Goal: Information Seeking & Learning: Learn about a topic

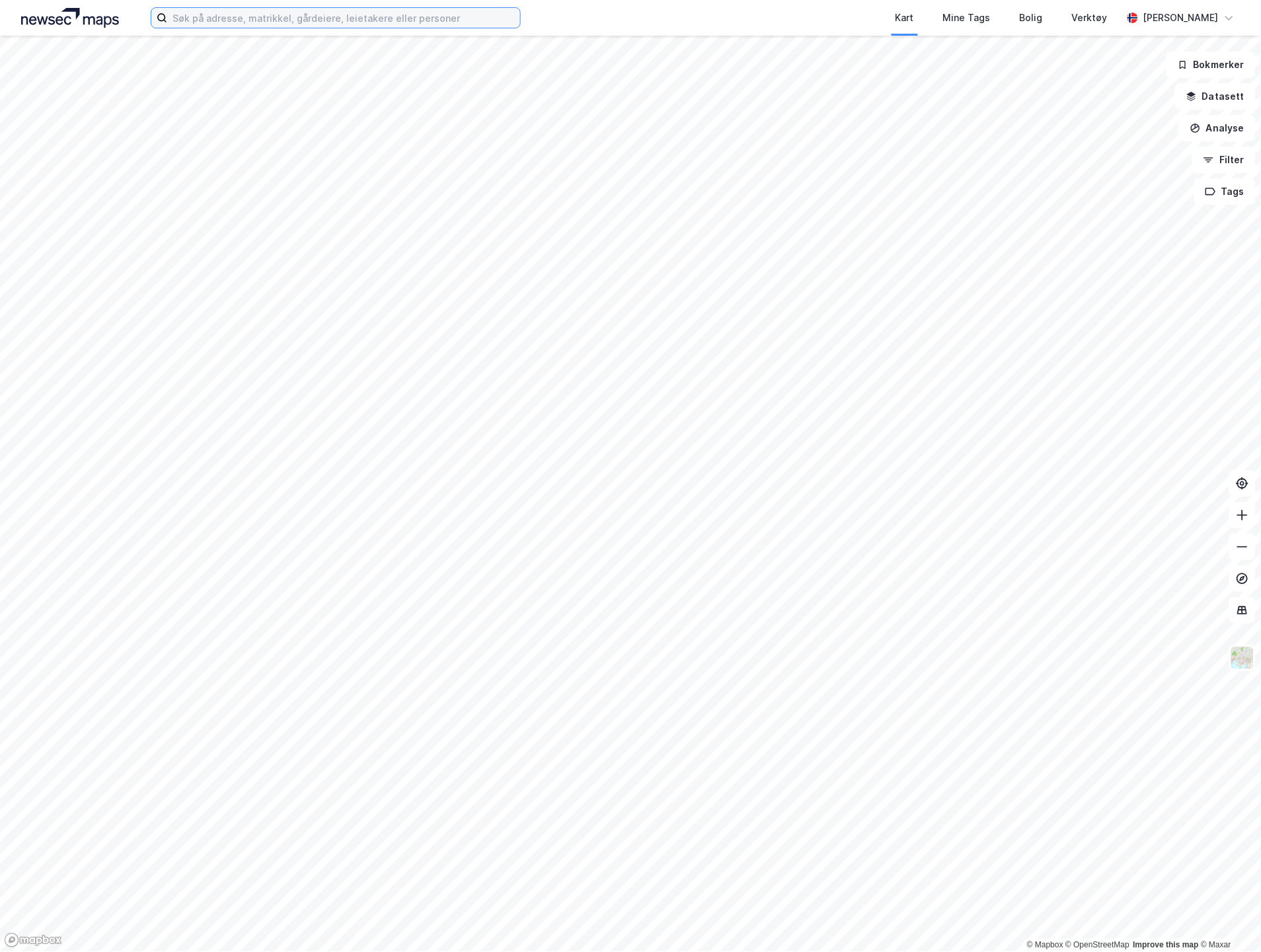
click at [307, 20] on input at bounding box center [343, 17] width 353 height 20
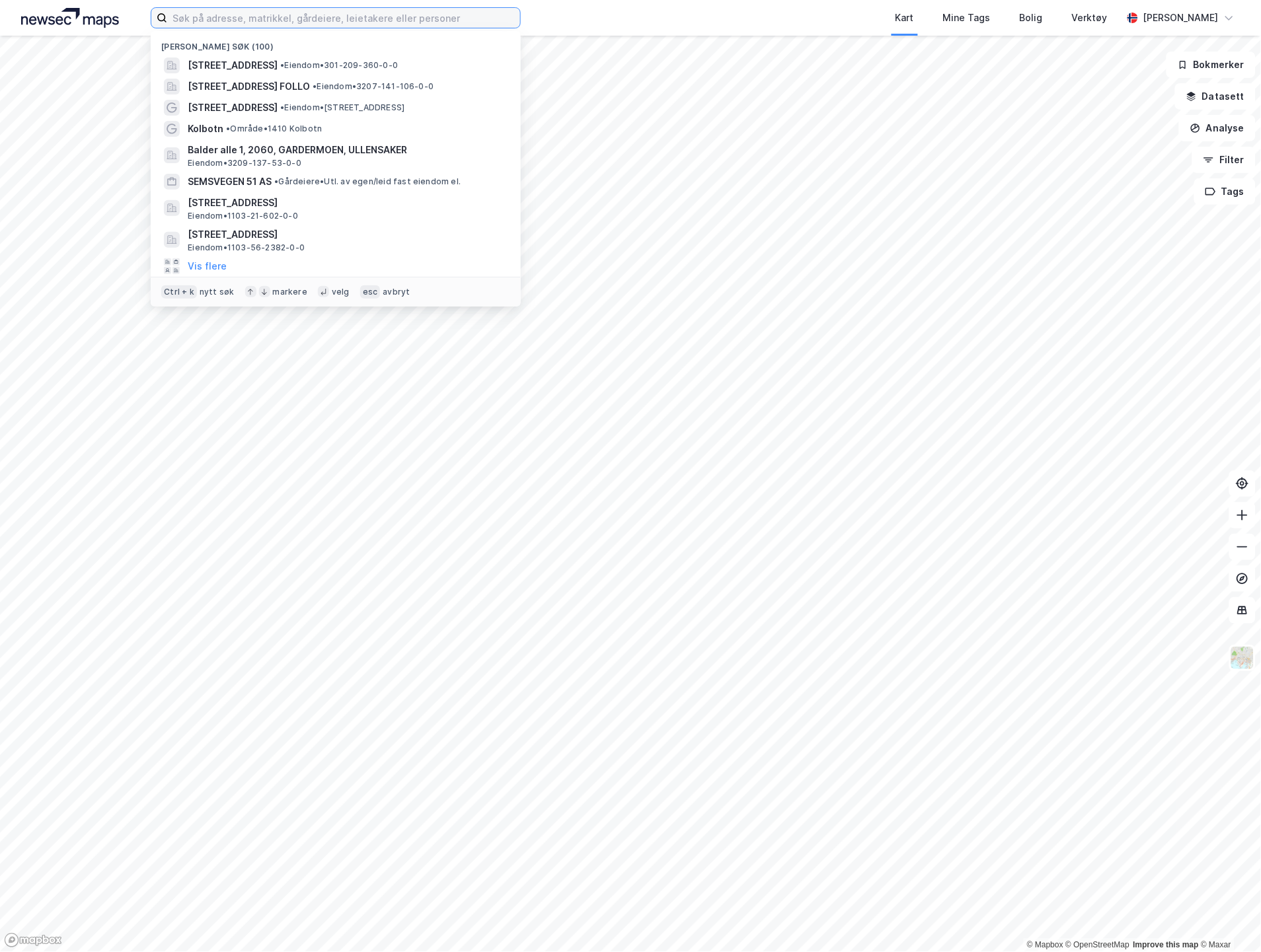
click at [173, 15] on input at bounding box center [343, 17] width 353 height 20
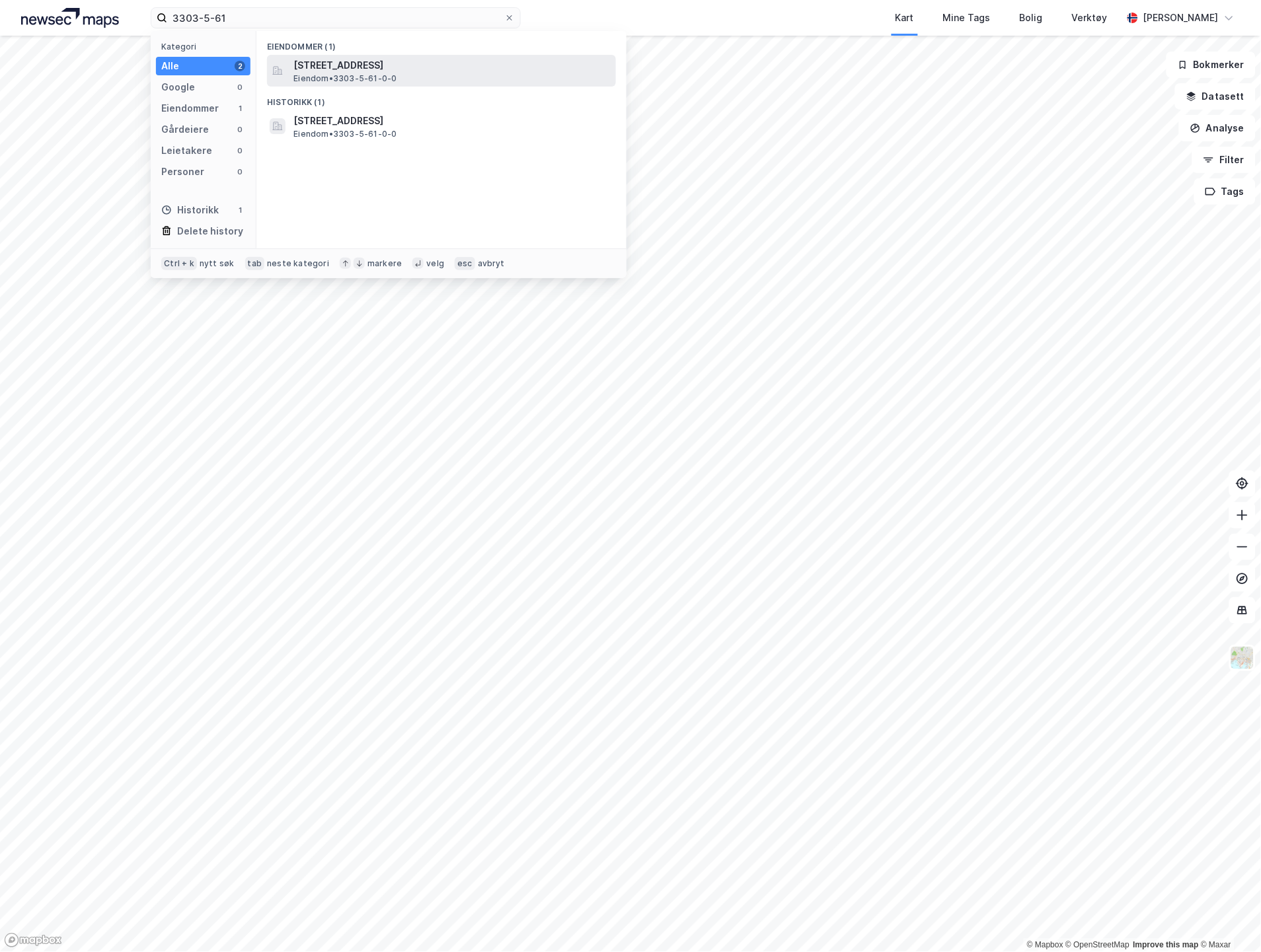
click at [407, 80] on div "[STREET_ADDRESS] Eiendom • 3303-5-61-0-0" at bounding box center [454, 71] width 320 height 27
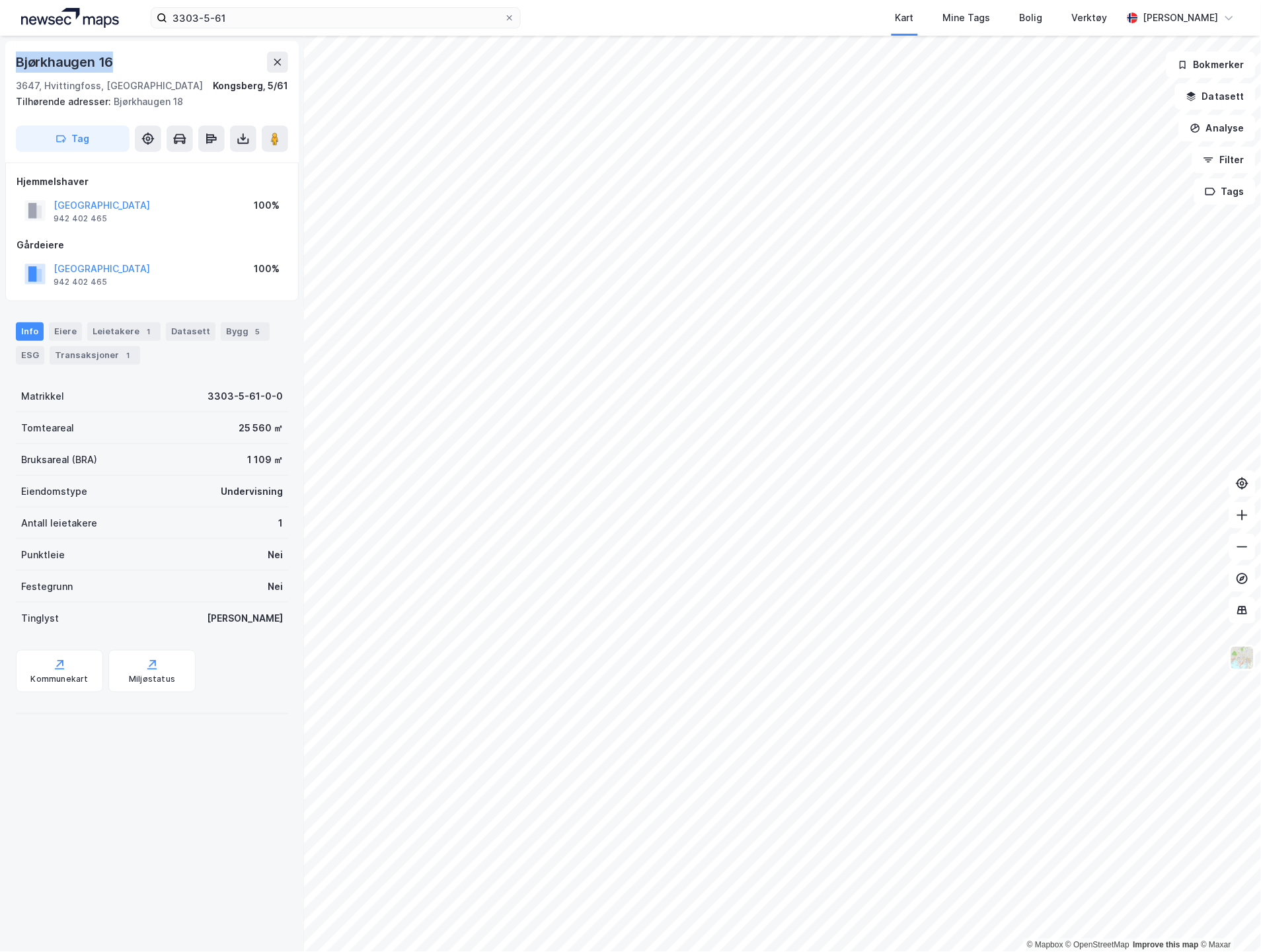
drag, startPoint x: 137, startPoint y: 43, endPoint x: 14, endPoint y: 46, distance: 123.0
click at [14, 46] on div "[STREET_ADDRESS], [STREET_ADDRESS] Tilhørende adresser: [STREET_ADDRESS] Tag" at bounding box center [152, 102] width 294 height 121
copy div "Bjørkhaugen 16"
drag, startPoint x: 14, startPoint y: 62, endPoint x: -6, endPoint y: 62, distance: 20.0
click at [0, 62] on html "3303-5-61 Kart Mine Tags Bolig Verktøy [PERSON_NAME] © Mapbox © OpenStreetMap I…" at bounding box center [630, 476] width 1261 height 952
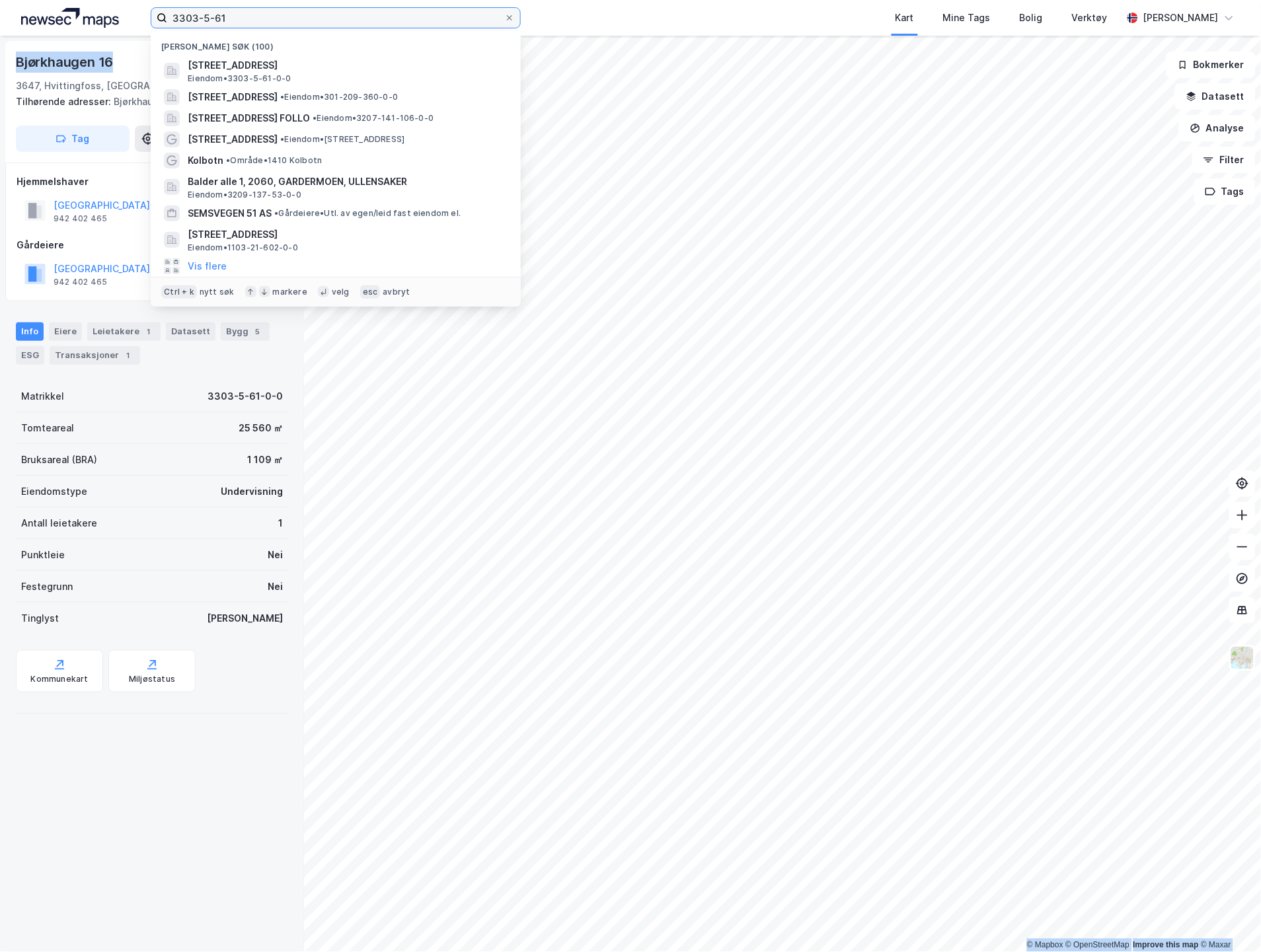
click at [269, 10] on input "3303-5-61" at bounding box center [335, 17] width 337 height 20
click at [269, 11] on input "3303-5-61" at bounding box center [335, 17] width 337 height 20
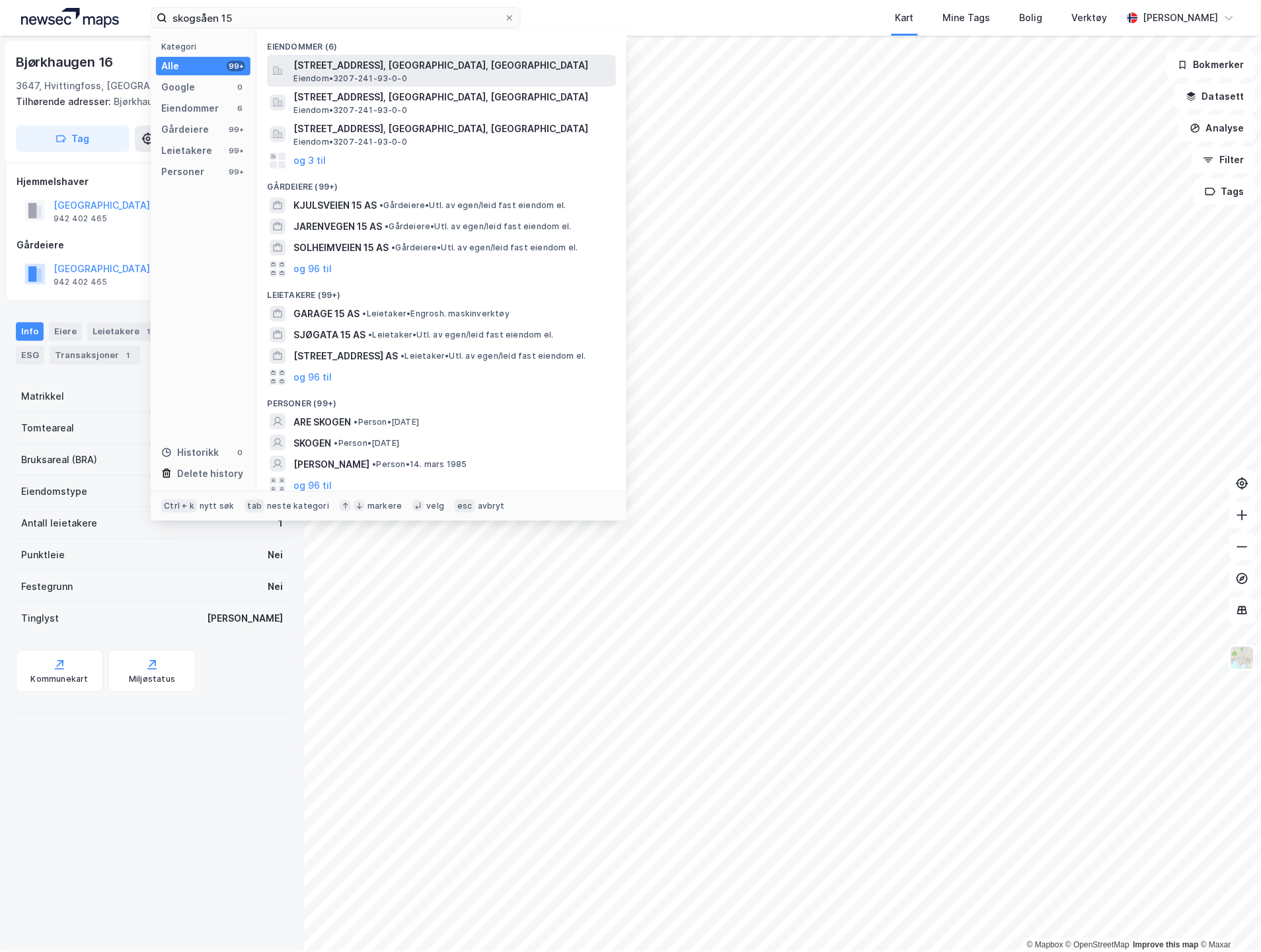
click at [322, 61] on span "[STREET_ADDRESS], [GEOGRAPHIC_DATA], [GEOGRAPHIC_DATA]" at bounding box center [452, 65] width 317 height 16
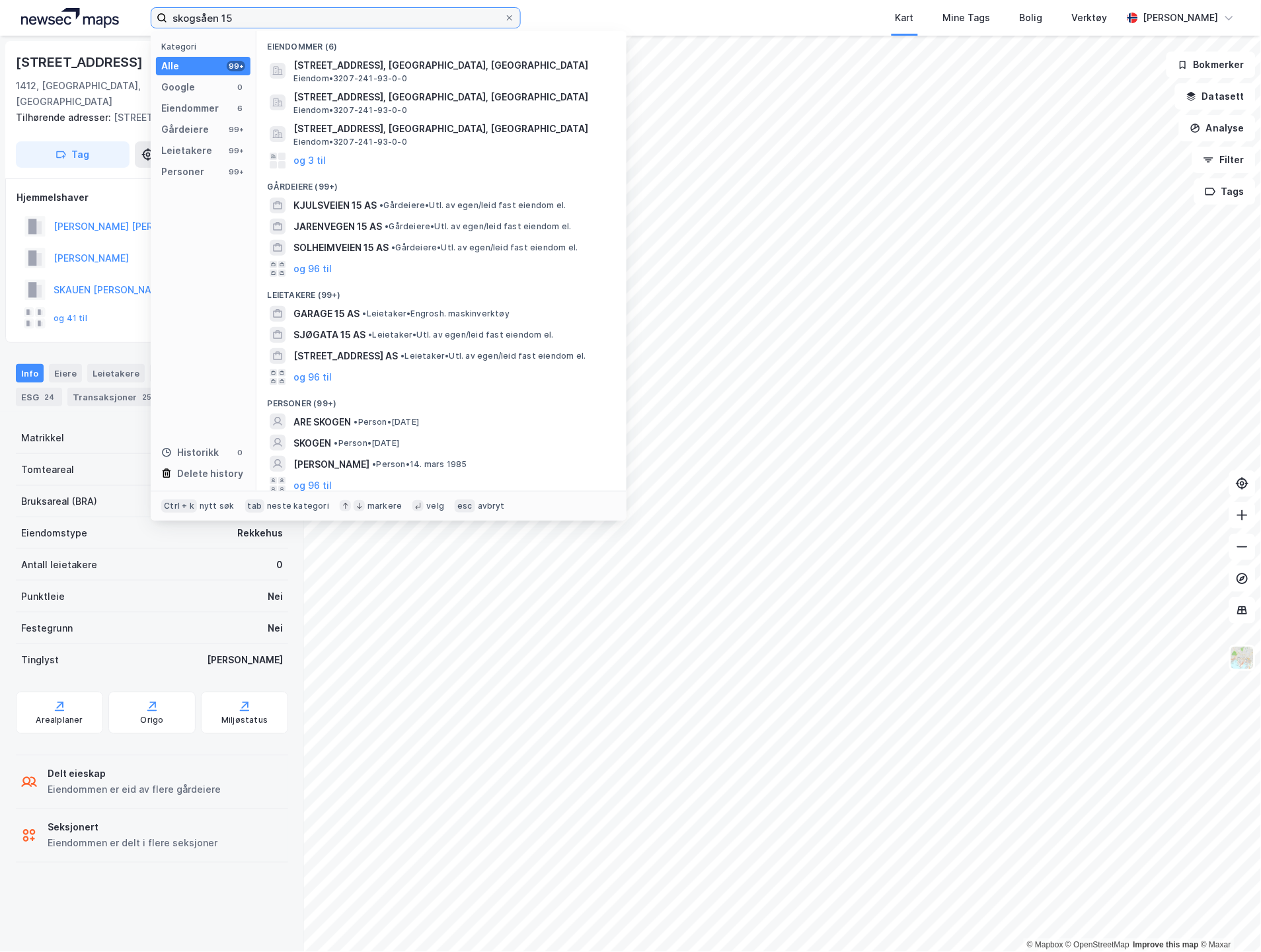
drag, startPoint x: 245, startPoint y: 10, endPoint x: 124, endPoint y: 13, distance: 121.0
click at [124, 13] on div "skogsåen 15 Kategori Alle 99+ Google 0 Eiendommer 6 Gårdeiere 99+ Leietakere 99…" at bounding box center [630, 17] width 1261 height 36
click at [1228, 150] on button "Filter" at bounding box center [1225, 159] width 64 height 27
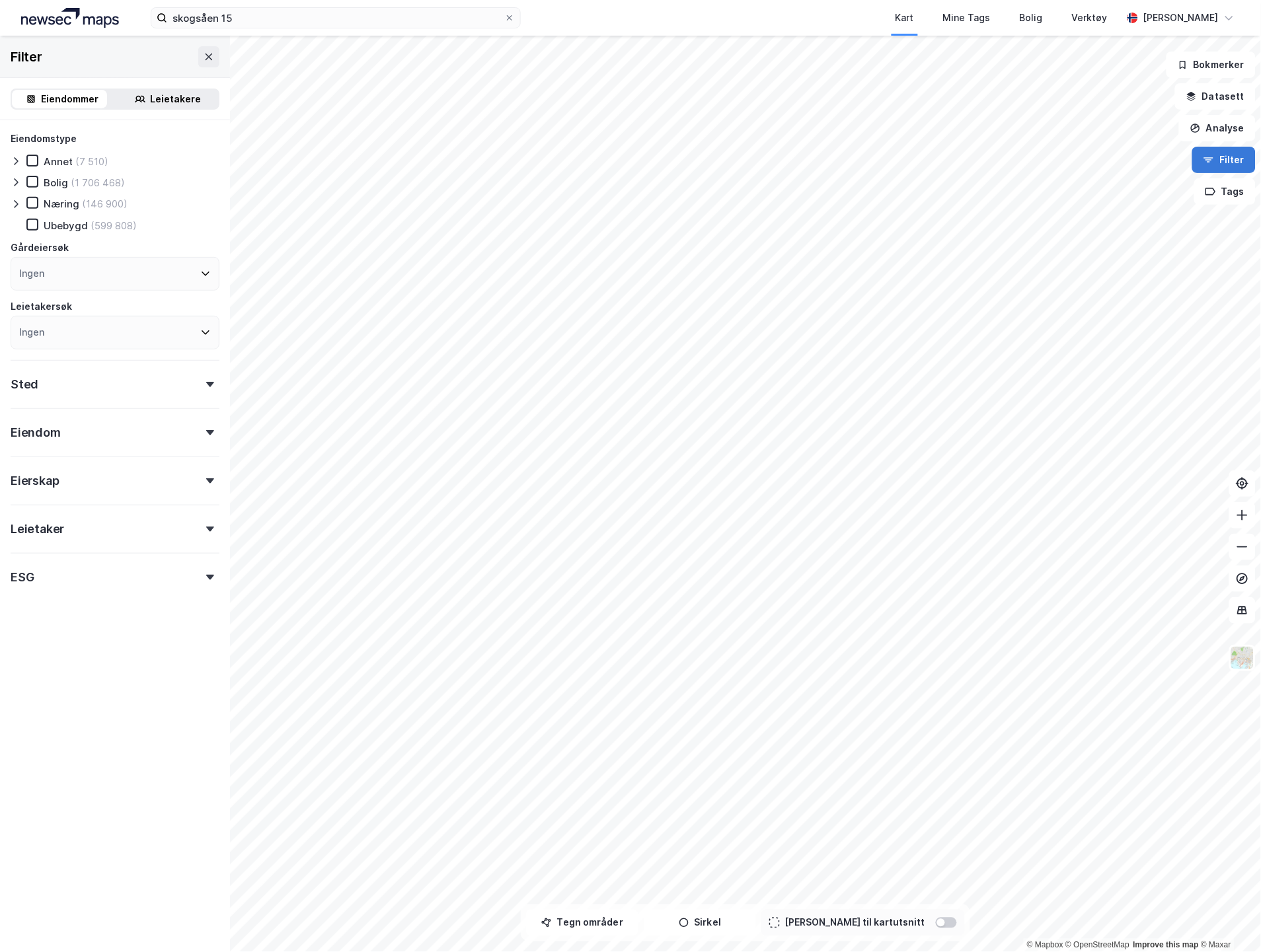
click at [1226, 159] on button "Filter" at bounding box center [1225, 159] width 64 height 27
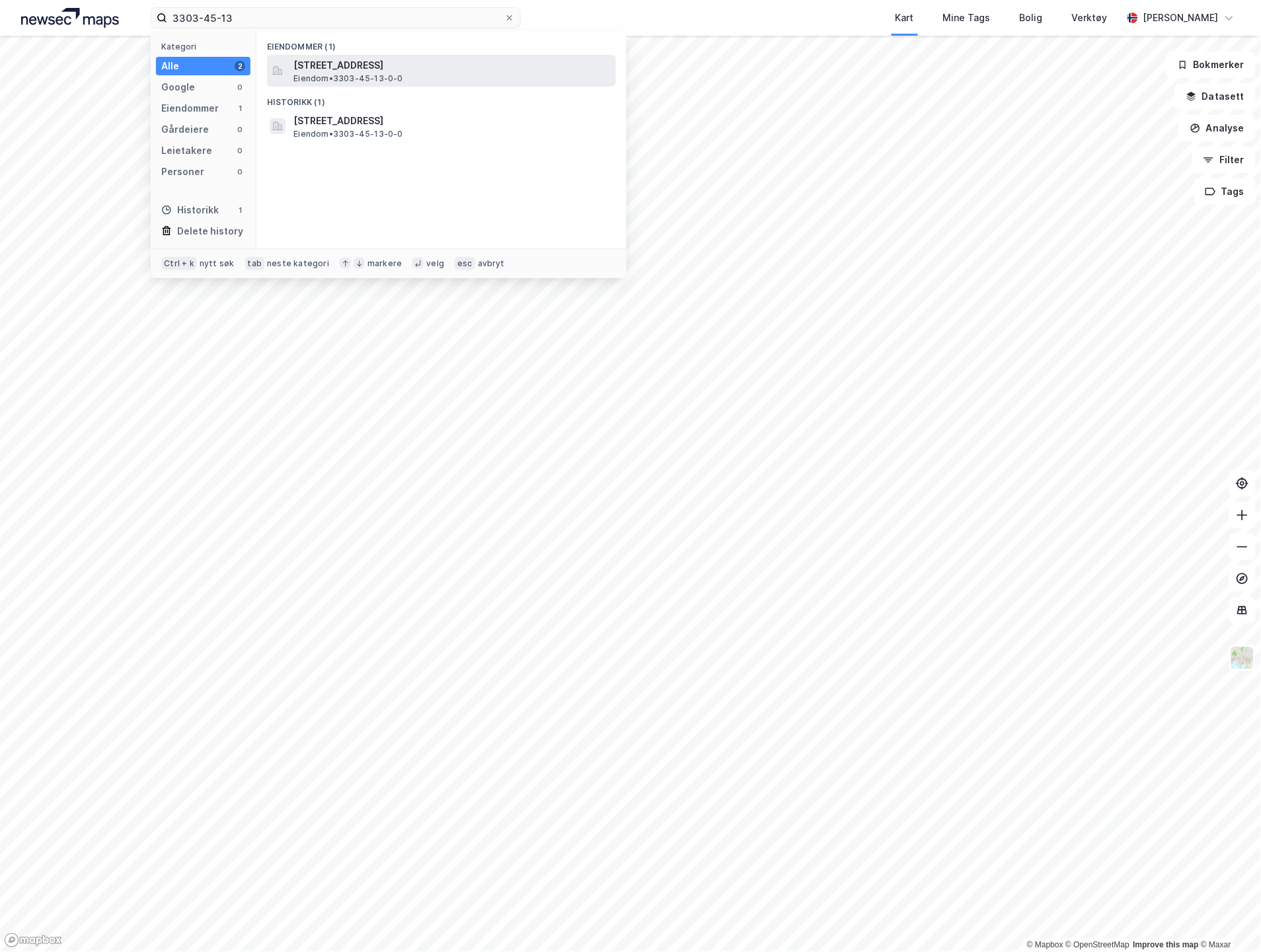
click at [322, 69] on span "[STREET_ADDRESS]" at bounding box center [452, 65] width 317 height 16
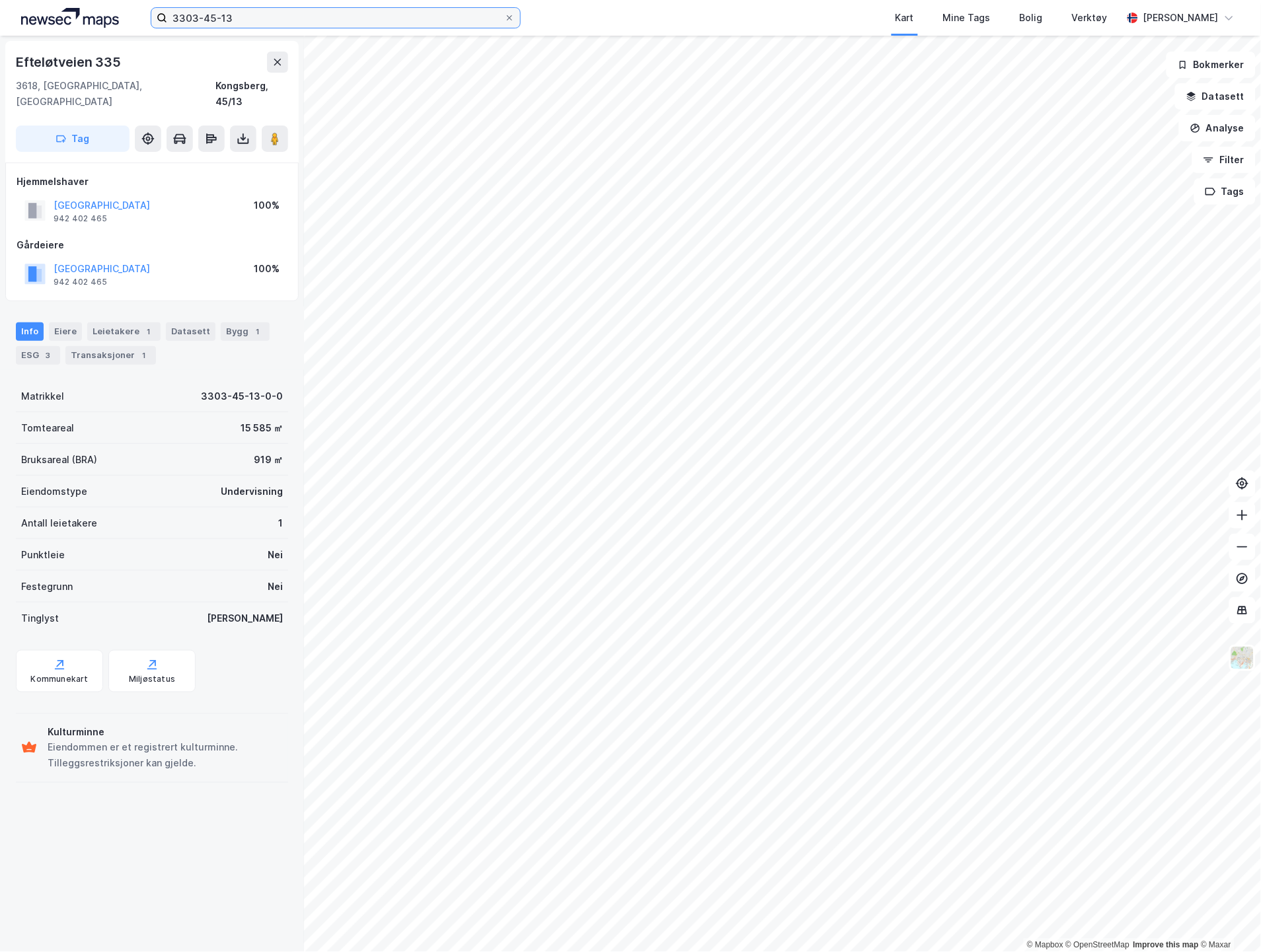
click at [399, 12] on input "3303-45-13" at bounding box center [335, 17] width 337 height 20
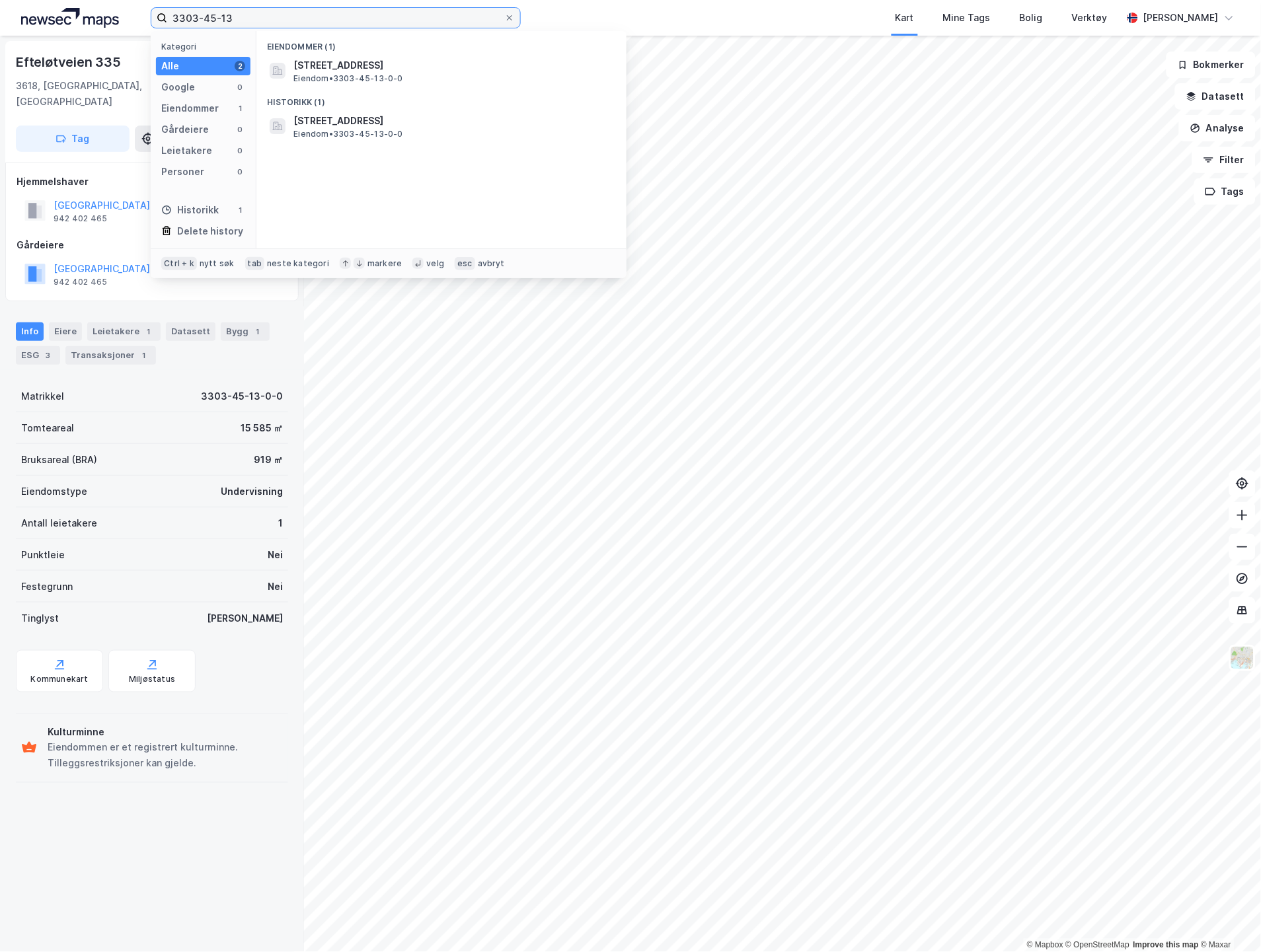
drag, startPoint x: 399, startPoint y: 12, endPoint x: 369, endPoint y: 15, distance: 30.1
click at [369, 15] on input "3303-45-13" at bounding box center [335, 17] width 337 height 20
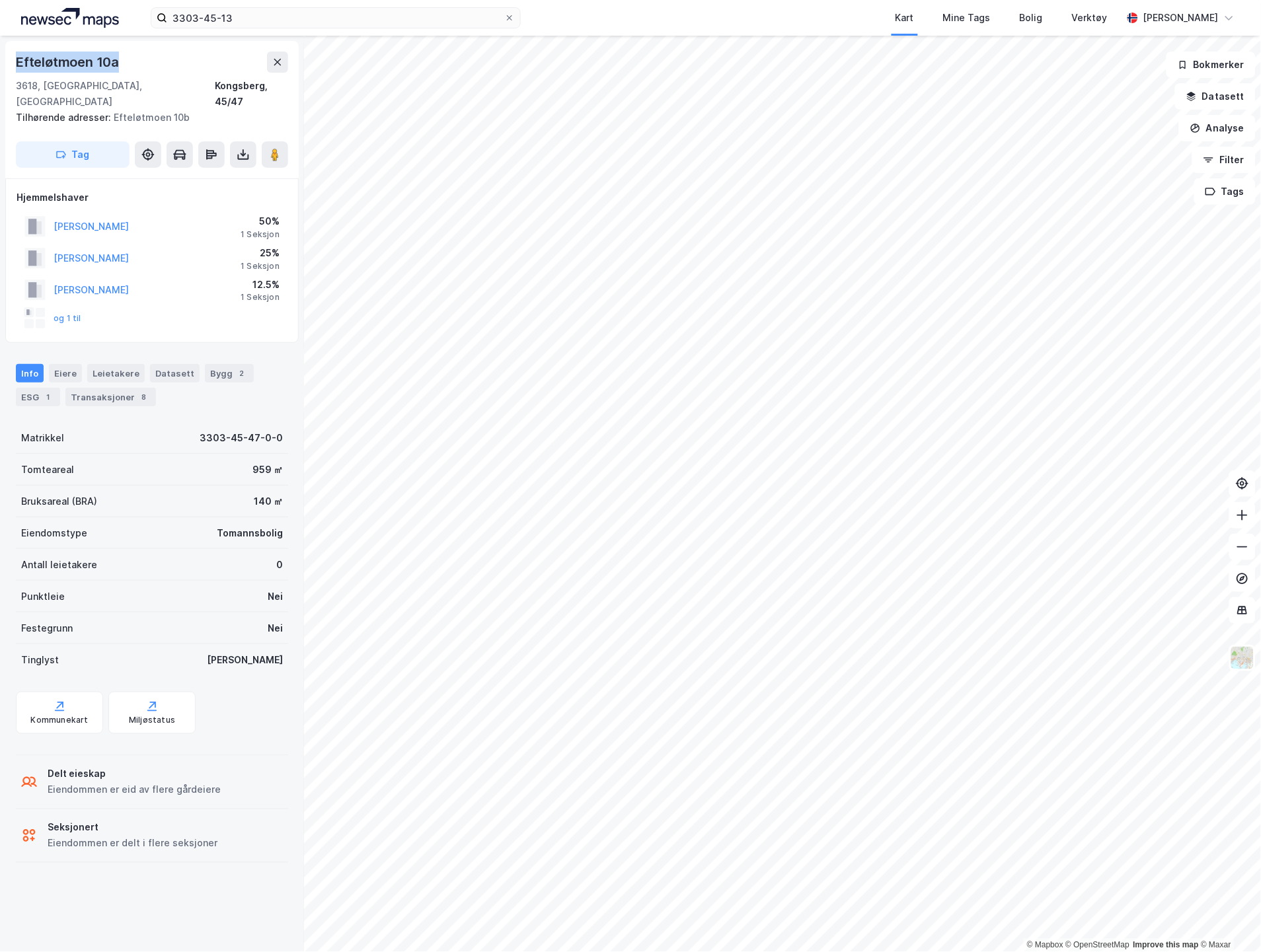
drag, startPoint x: 121, startPoint y: 61, endPoint x: 5, endPoint y: 61, distance: 116.0
click at [5, 61] on div "[STREET_ADDRESS] Tilhørende adresser: Efteløtmoen 10b Tag" at bounding box center [152, 109] width 294 height 137
copy div "Efteløtmoen 10a"
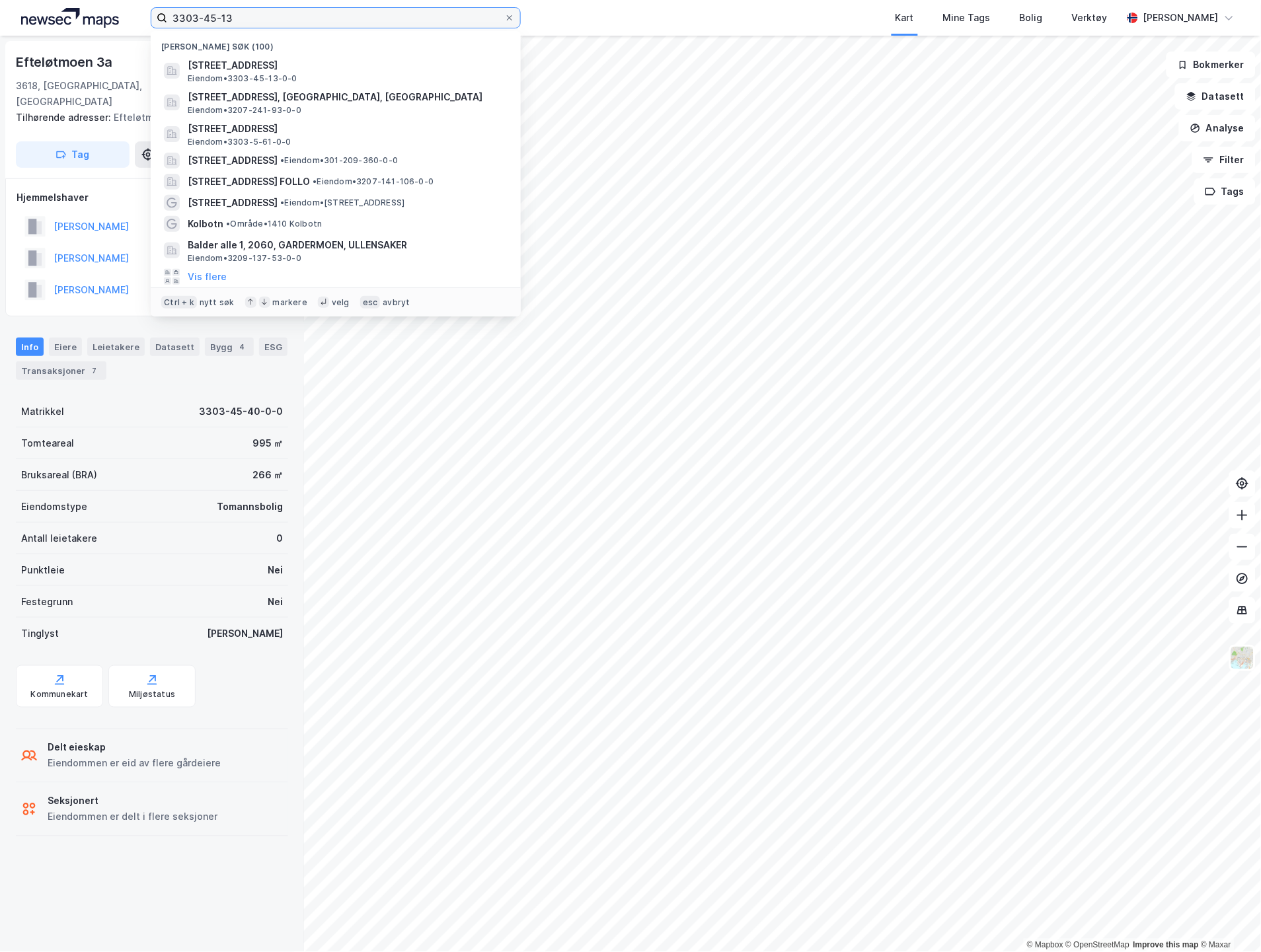
drag, startPoint x: 307, startPoint y: 21, endPoint x: 115, endPoint y: 14, distance: 192.1
click at [115, 14] on div "3303-45-13 Nylige søk (100) [STREET_ADDRESS] Eiendom • 3303-45-13-0-0 [STREET_A…" at bounding box center [630, 17] width 1261 height 36
click at [333, 13] on input "3303-45-13" at bounding box center [335, 17] width 337 height 20
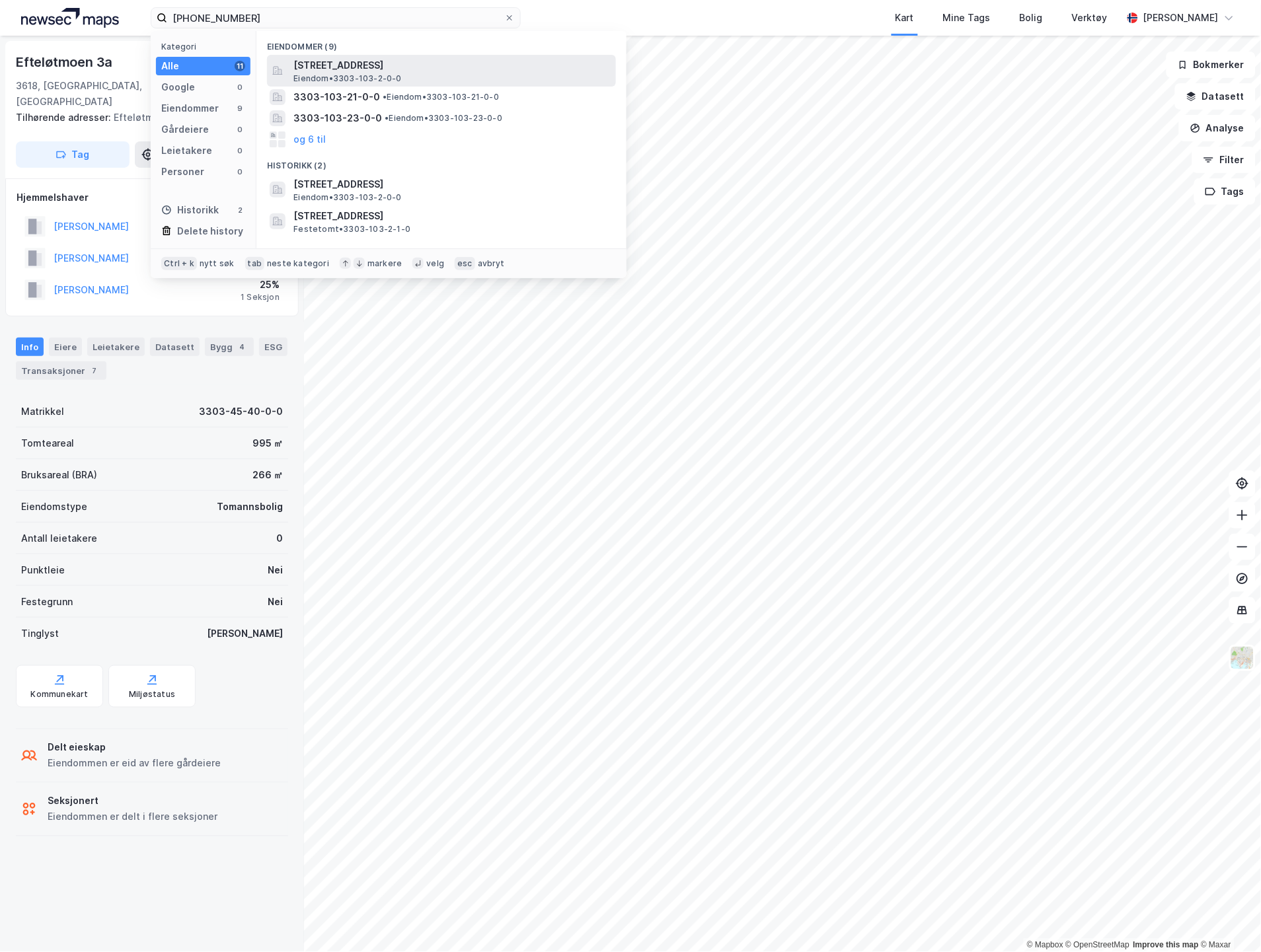
click at [342, 68] on span "[STREET_ADDRESS]" at bounding box center [452, 65] width 317 height 16
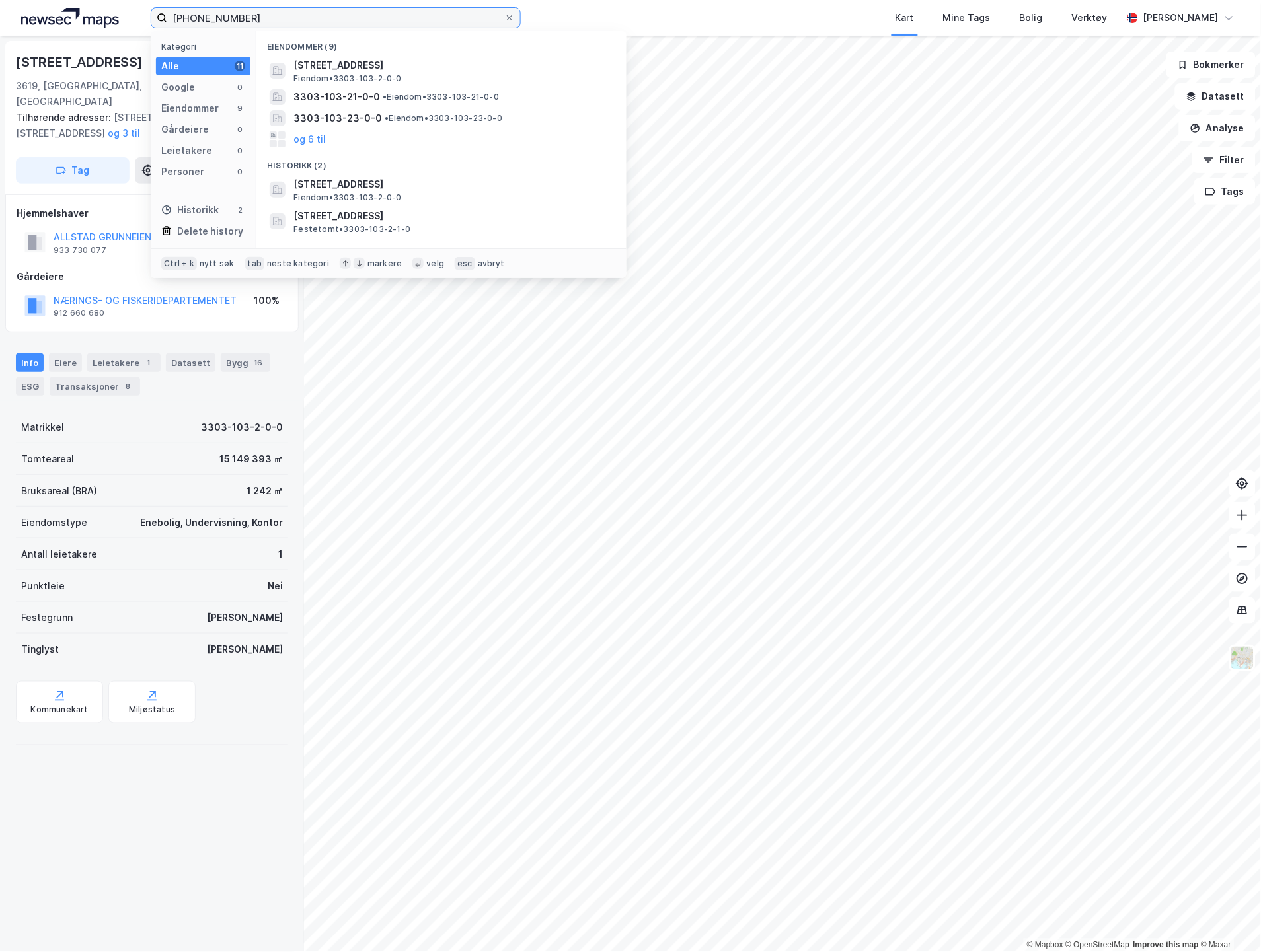
drag, startPoint x: 297, startPoint y: 27, endPoint x: 205, endPoint y: 14, distance: 92.9
click at [205, 14] on input "[PHONE_NUMBER]" at bounding box center [335, 17] width 337 height 20
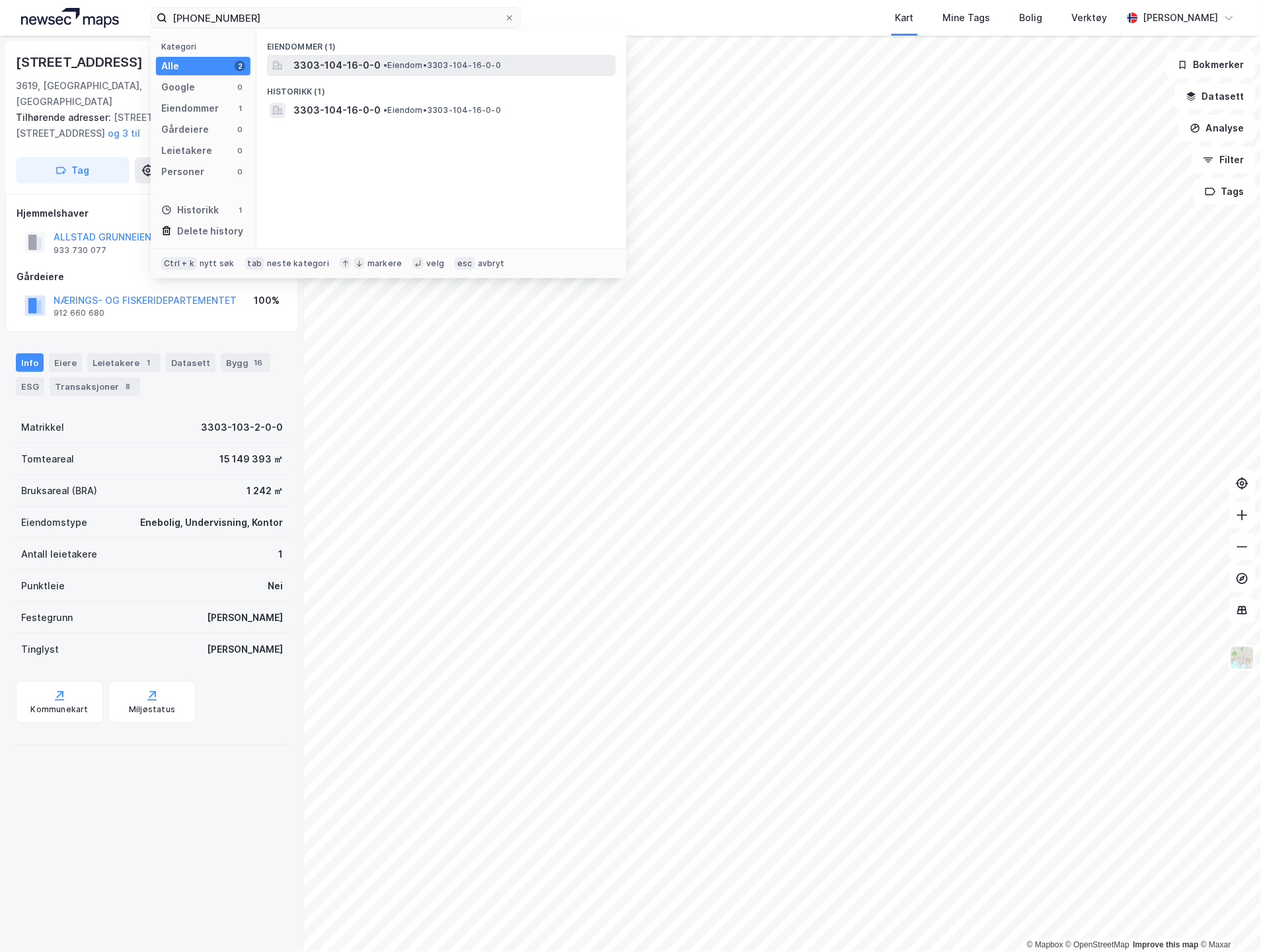
click at [349, 61] on span "3303-104-16-0-0" at bounding box center [337, 65] width 87 height 16
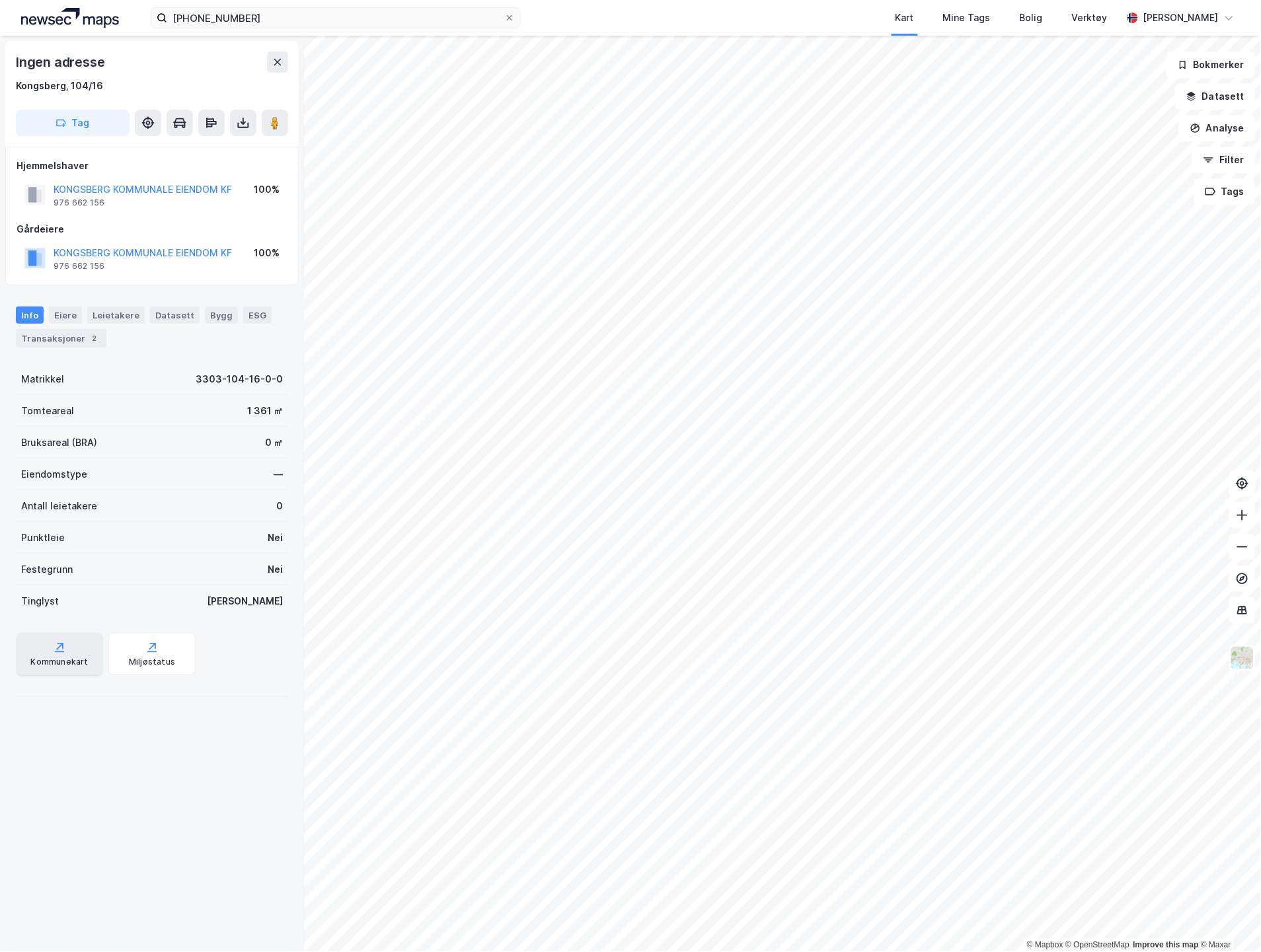
click at [83, 649] on div "Kommunekart" at bounding box center [59, 655] width 87 height 42
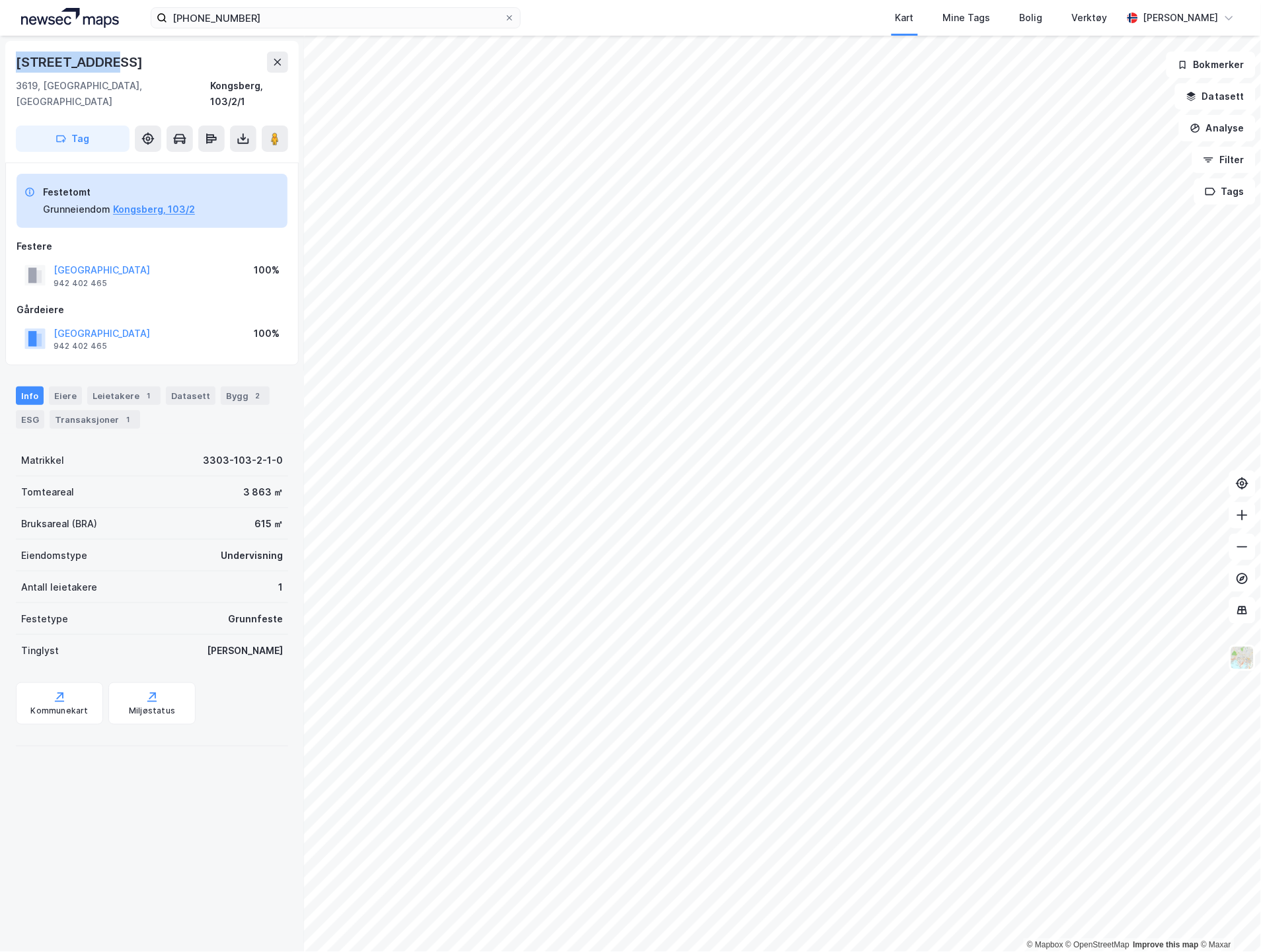
drag, startPoint x: 67, startPoint y: 67, endPoint x: 16, endPoint y: 68, distance: 51.0
click at [16, 68] on div "[STREET_ADDRESS]" at bounding box center [152, 62] width 272 height 21
copy div "[STREET_ADDRESS]"
drag, startPoint x: 136, startPoint y: 50, endPoint x: -5, endPoint y: 51, distance: 141.0
click at [0, 51] on html "[PHONE_NUMBER] Kart Mine Tags Bolig Verktøy [PERSON_NAME] © Mapbox © OpenStreet…" at bounding box center [630, 476] width 1261 height 952
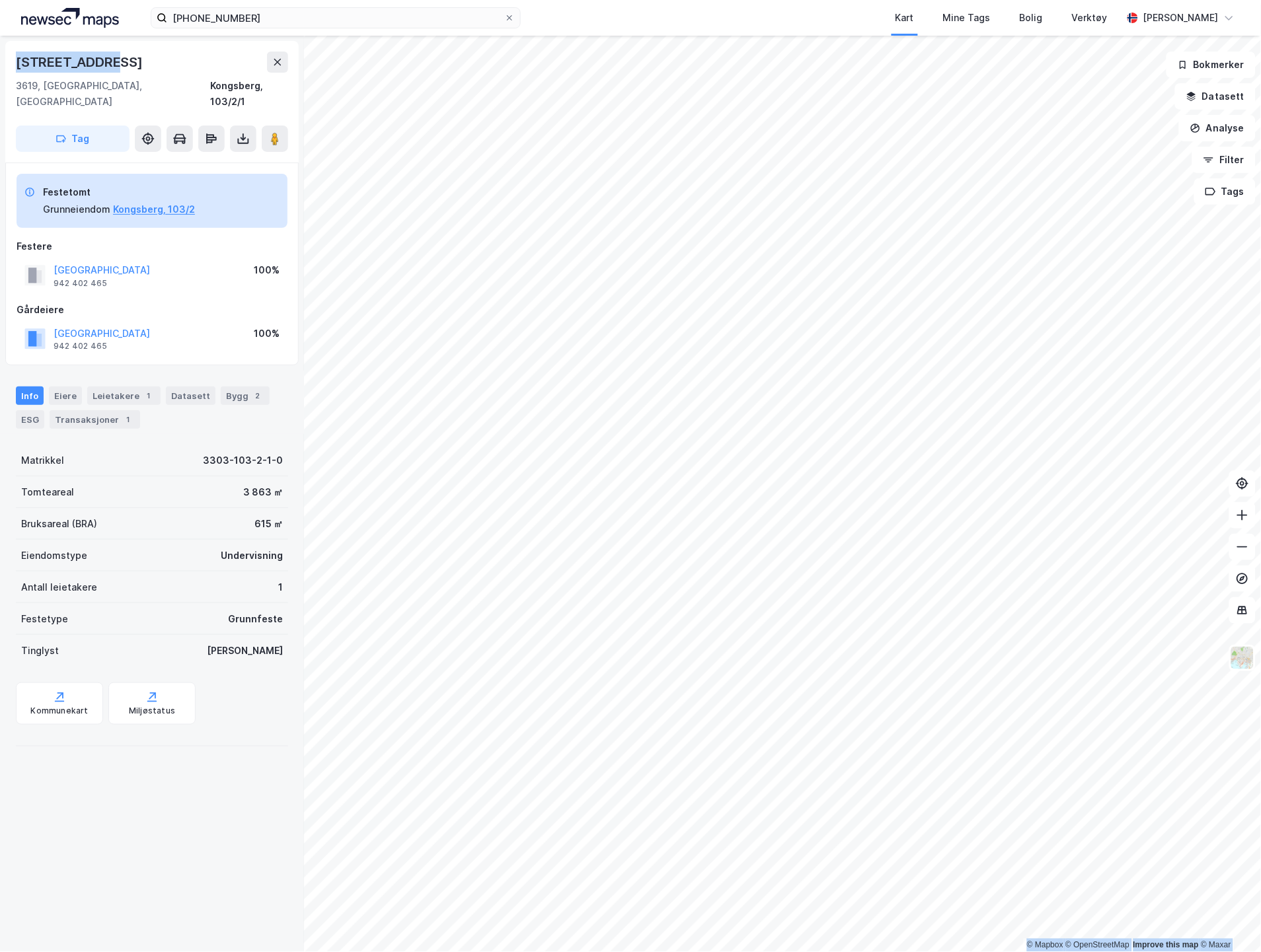
copy div "© Mapbox © OpenStreetMap Improve this map © Maxar [STREET_ADDRESS]"
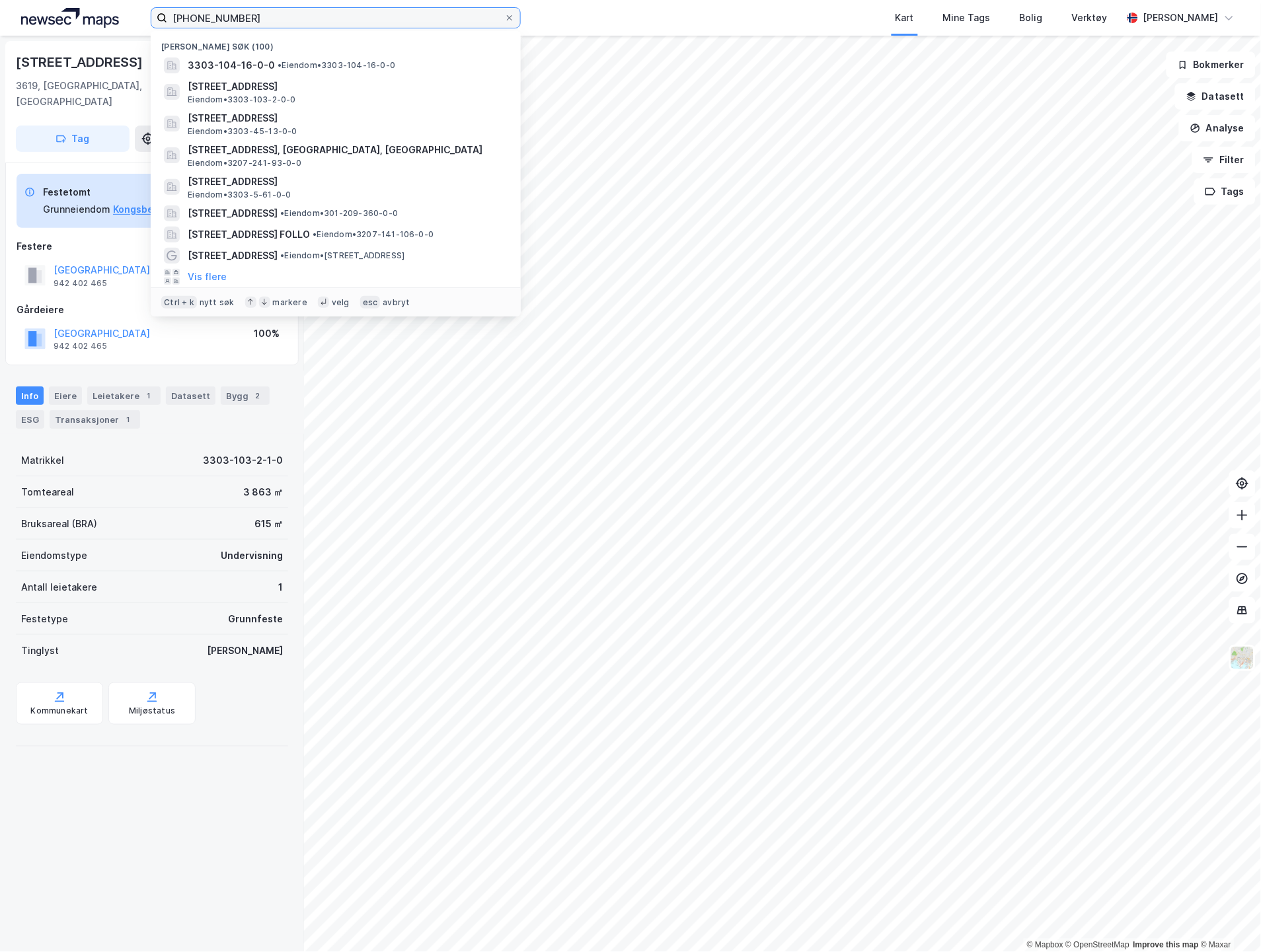
drag, startPoint x: 265, startPoint y: 21, endPoint x: 64, endPoint y: 20, distance: 201.0
click at [64, 20] on div "[PHONE_NUMBER] Nylige søk [PHONE_NUMBER] • Eiendom • 3303-104-16-0-0 [STREET_AD…" at bounding box center [630, 17] width 1261 height 36
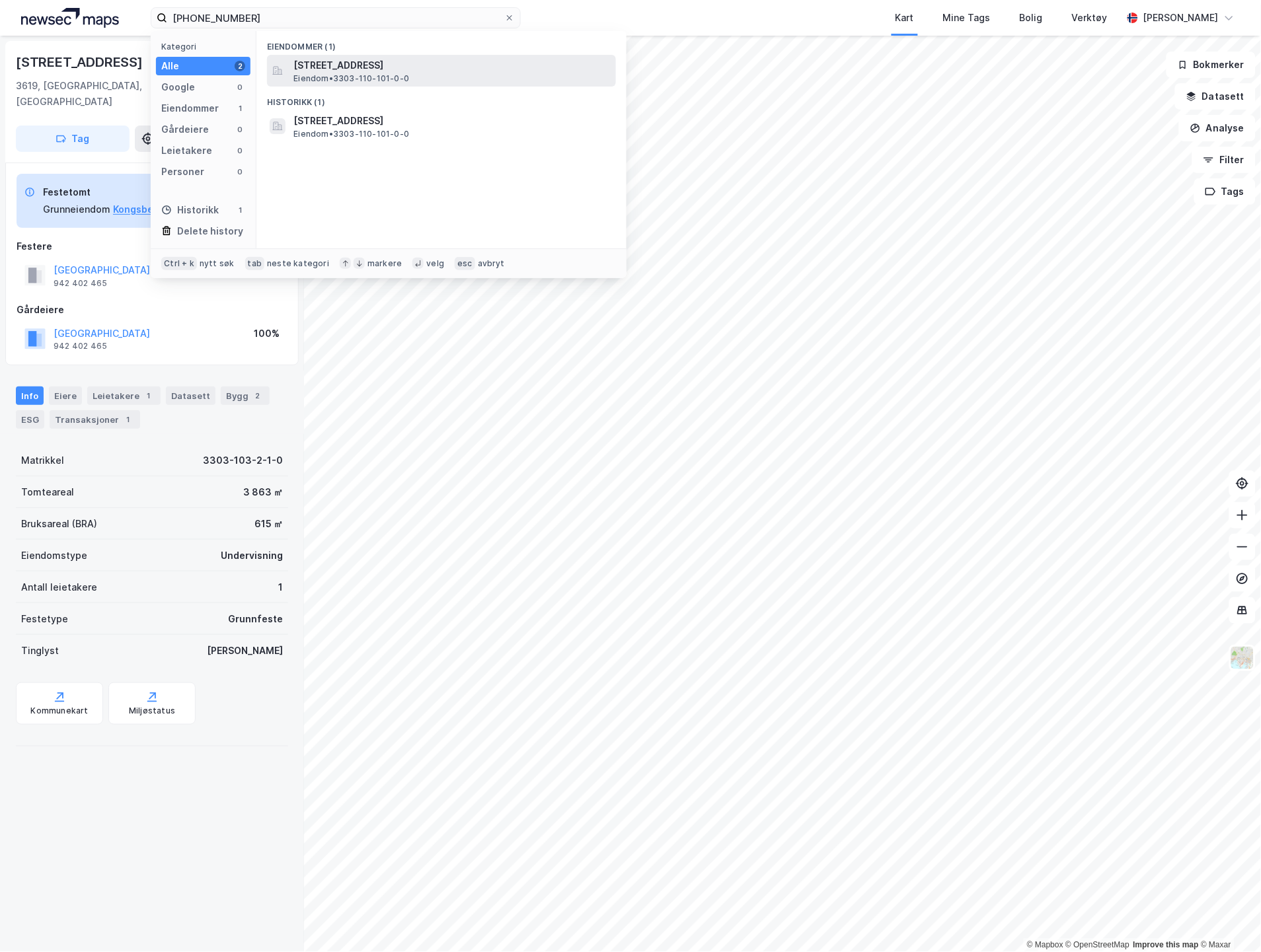
click at [364, 68] on span "[STREET_ADDRESS]" at bounding box center [452, 65] width 317 height 16
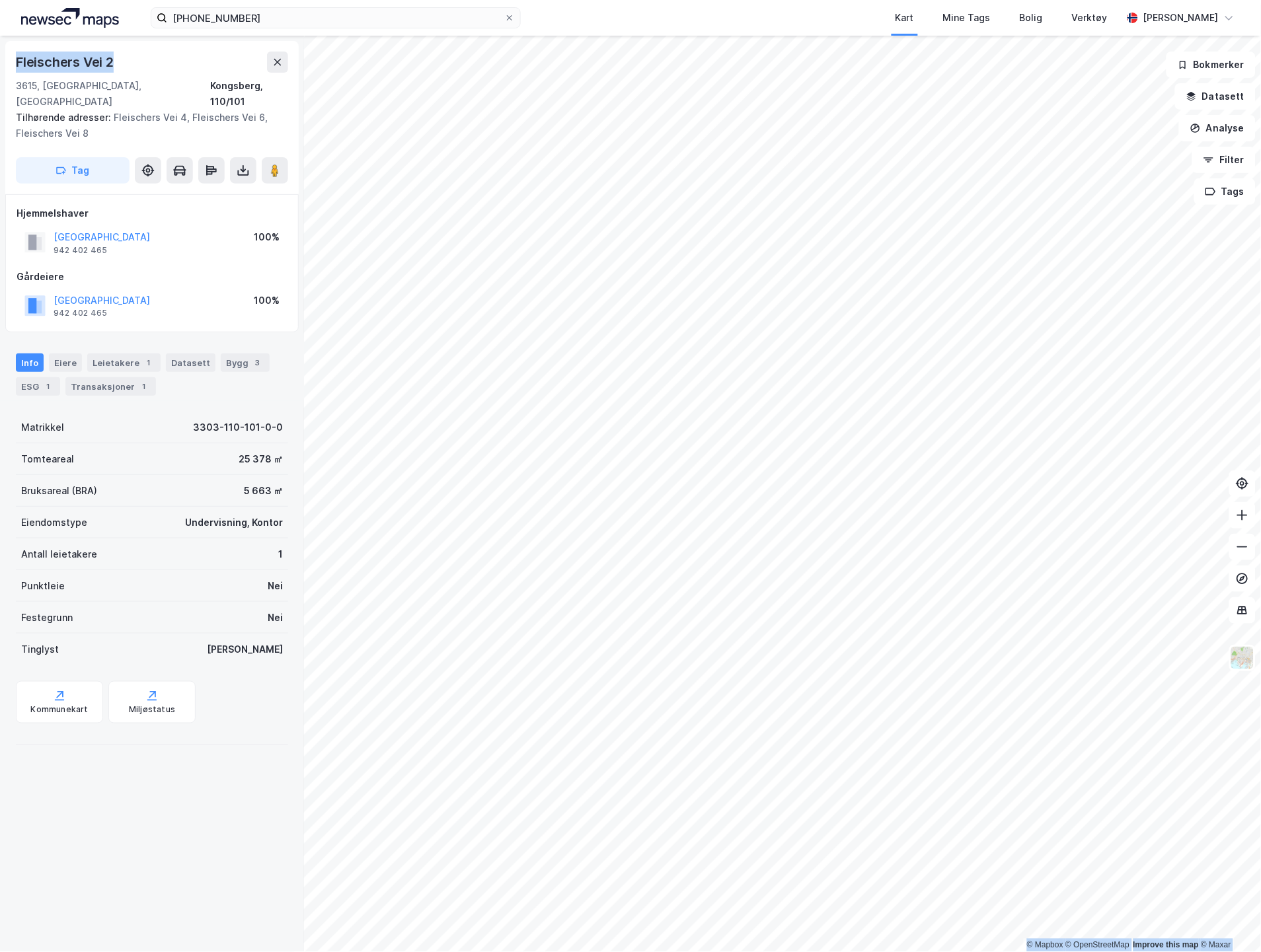
drag, startPoint x: 102, startPoint y: 61, endPoint x: -6, endPoint y: 59, distance: 108.0
click at [0, 59] on html "[PHONE_NUMBER] Kart Mine Tags Bolig Verktøy [PERSON_NAME] © Mapbox © OpenStreet…" at bounding box center [630, 476] width 1261 height 952
copy div "© Mapbox © OpenStreetMap Improve this map © [PERSON_NAME] Vei 2"
click at [1228, 99] on button "Datasett" at bounding box center [1215, 96] width 80 height 27
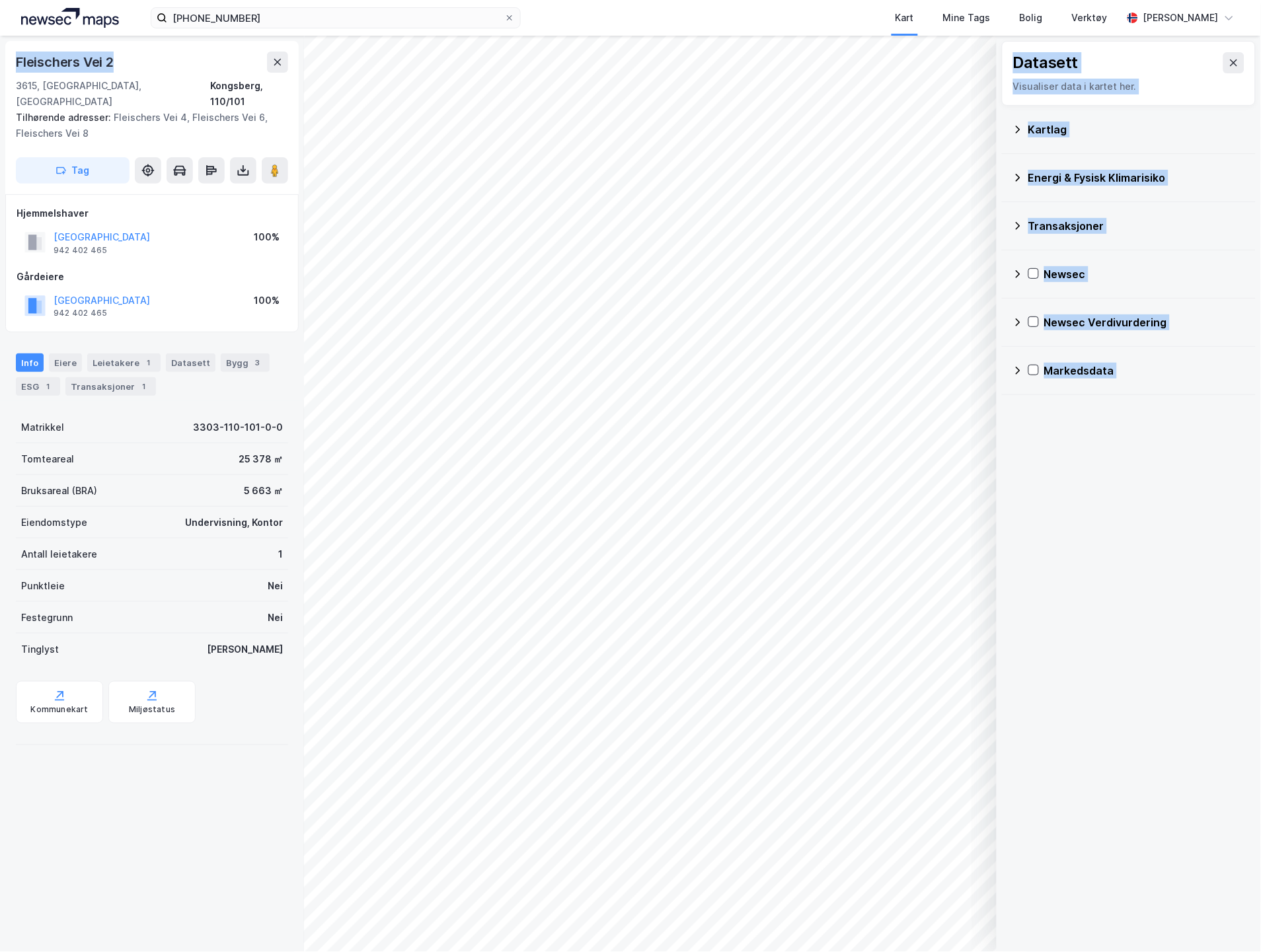
click at [1047, 187] on div "Energi & Fysisk Klimarisiko" at bounding box center [1129, 178] width 233 height 32
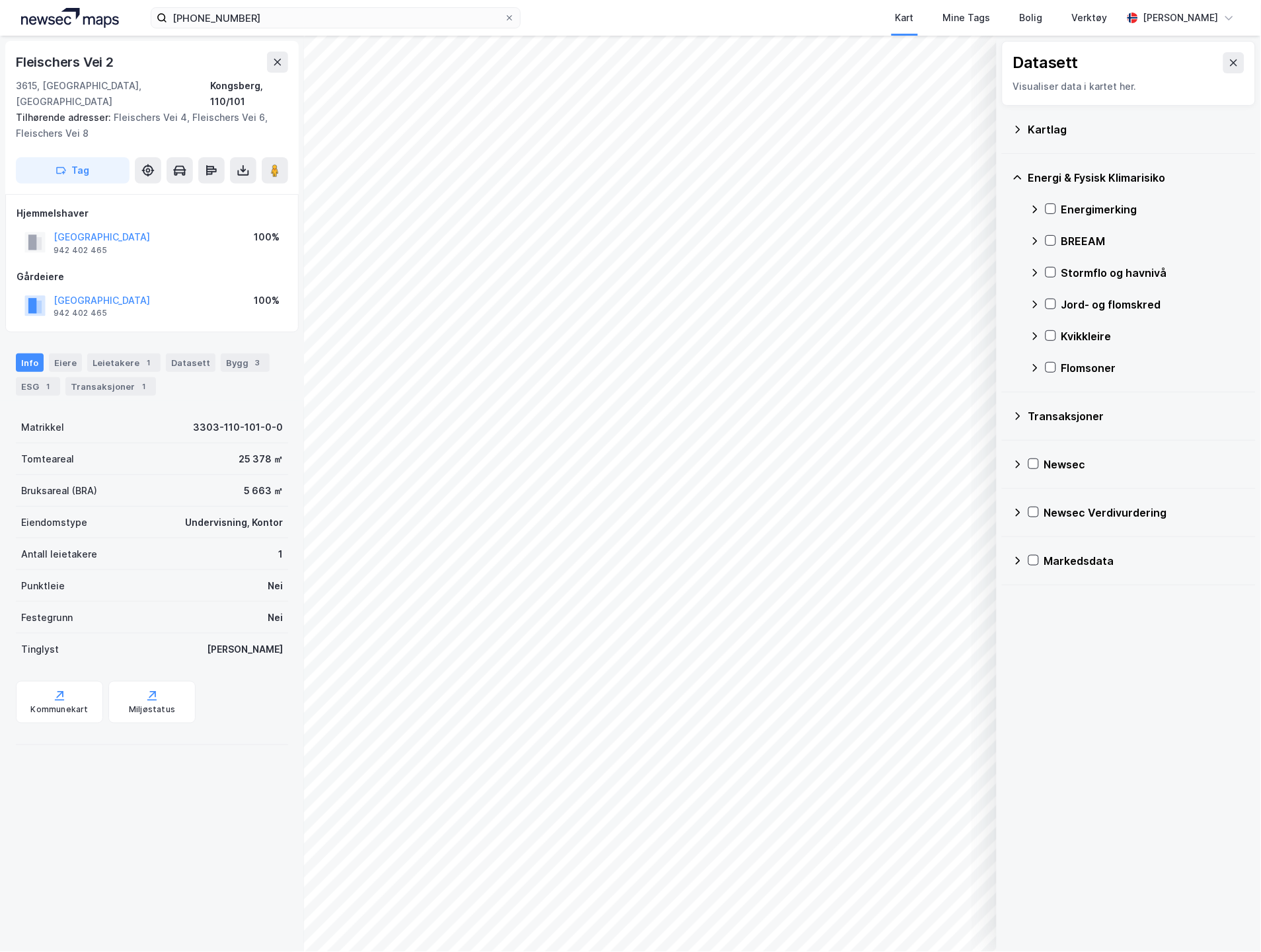
click at [1042, 177] on div "Energi & Fysisk Klimarisiko" at bounding box center [1137, 178] width 217 height 16
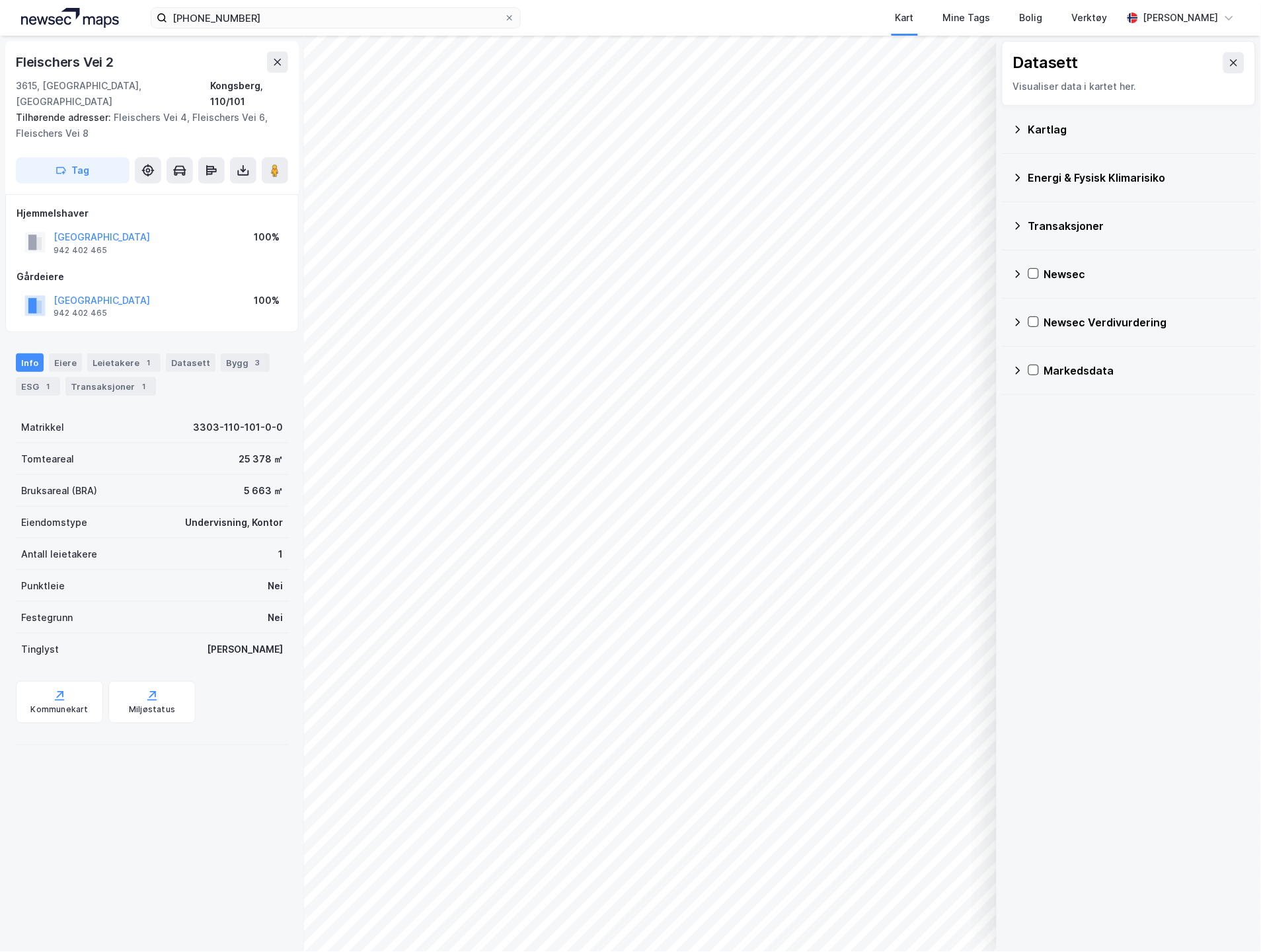
click at [1042, 146] on div "Kartlag" at bounding box center [1129, 130] width 233 height 32
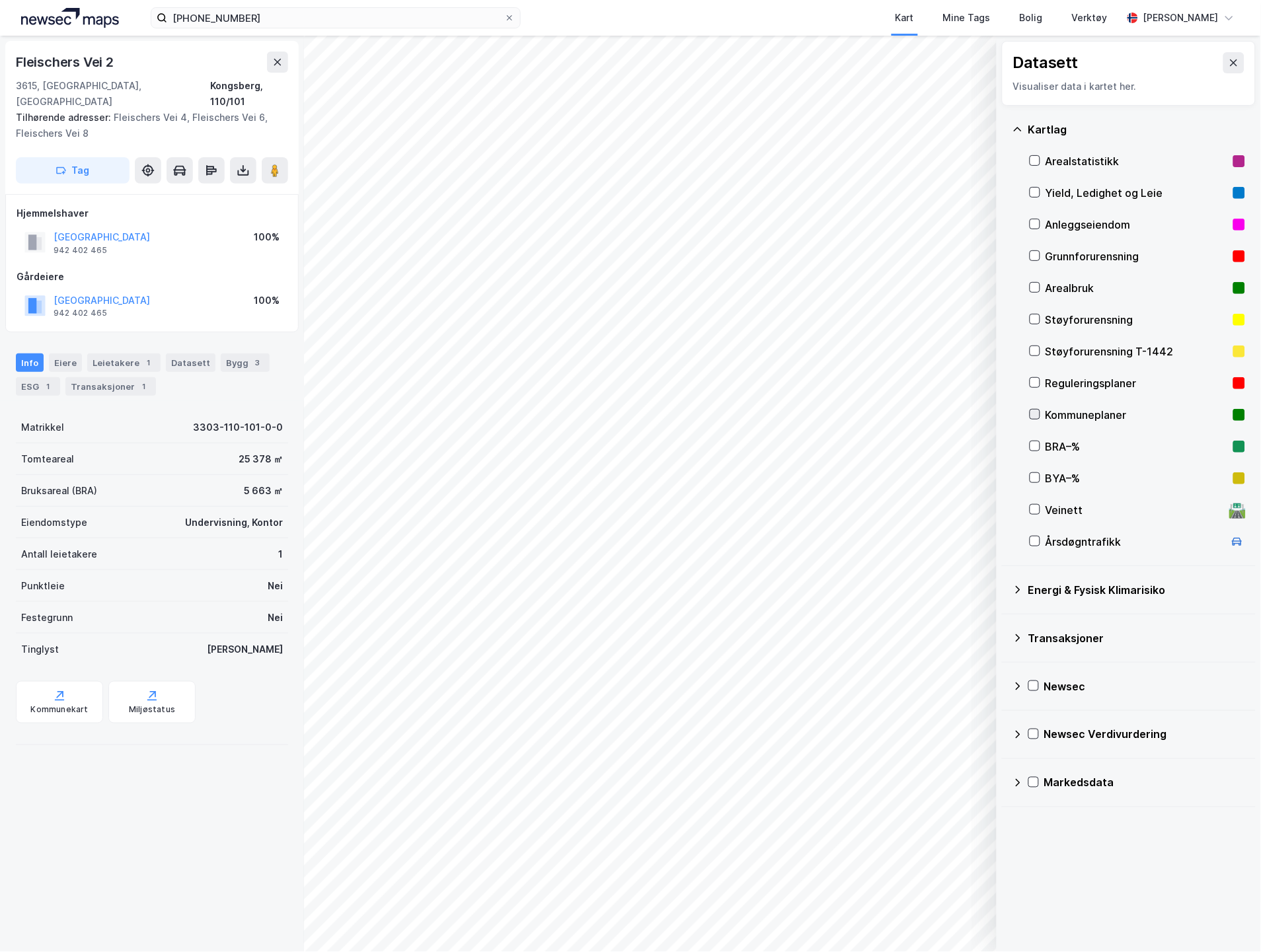
click at [1033, 418] on icon at bounding box center [1035, 414] width 9 height 9
drag, startPoint x: 124, startPoint y: 67, endPoint x: 14, endPoint y: 64, distance: 110.0
click at [14, 64] on div "[STREET_ADDRESS] Tilhørende adresser: [STREET_ADDRESS], [STREET_ADDRESS], Fleis…" at bounding box center [152, 118] width 294 height 153
copy div "Fleischers Vei 2"
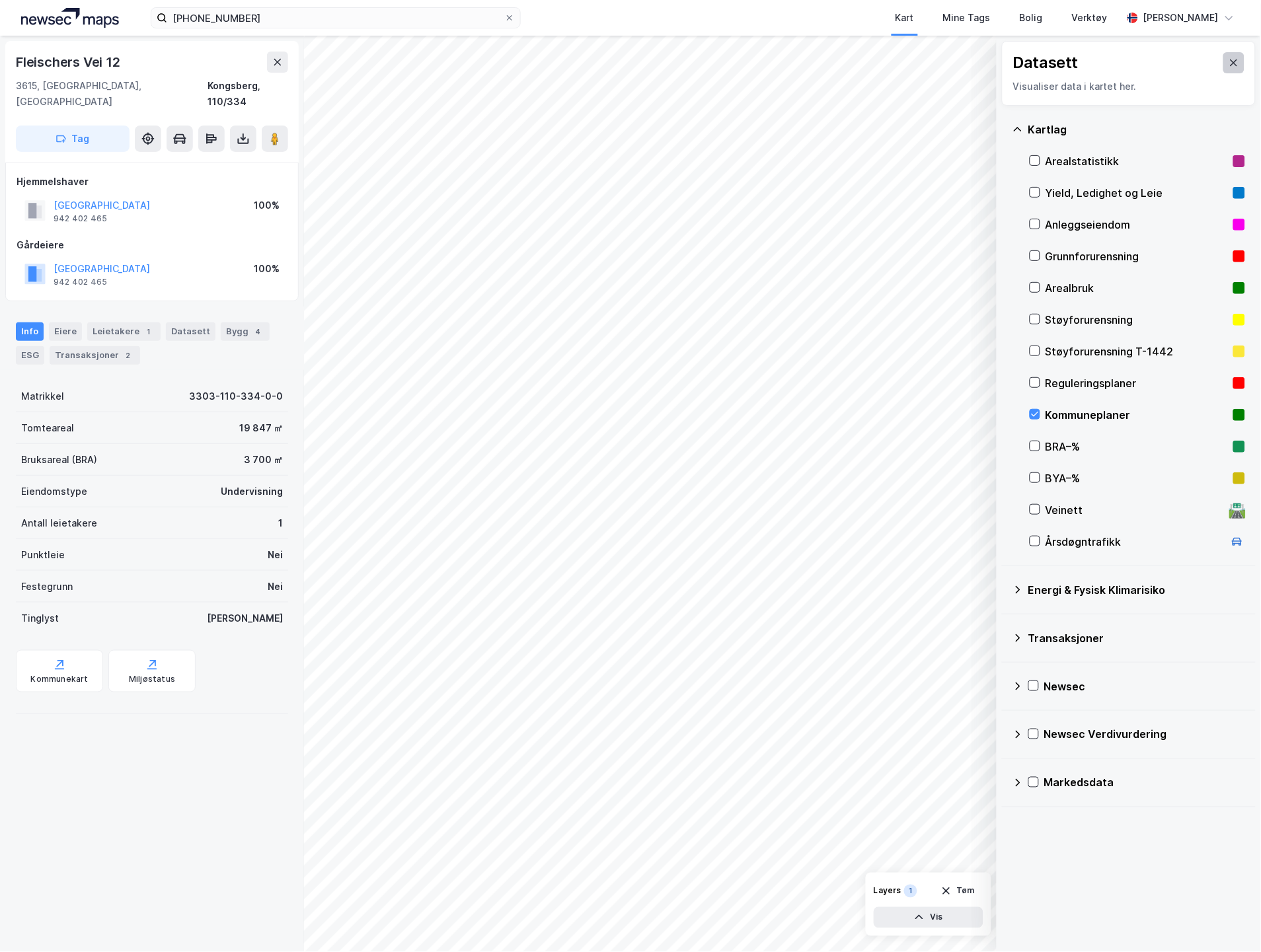
click at [1228, 58] on icon at bounding box center [1234, 63] width 11 height 11
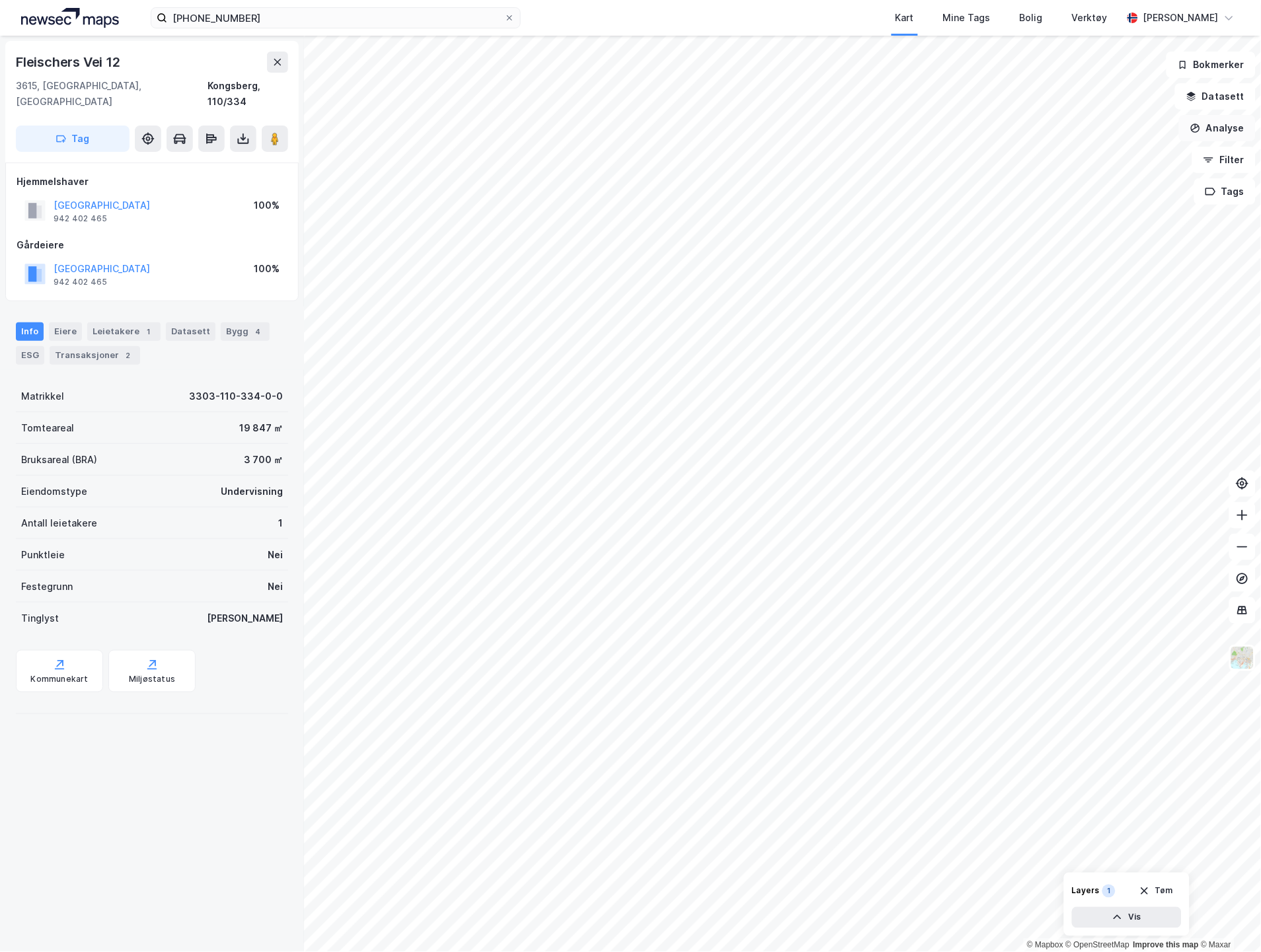
click at [1223, 136] on button "Analyse" at bounding box center [1217, 128] width 77 height 27
click at [1082, 154] on div "Tegn område" at bounding box center [1102, 156] width 115 height 11
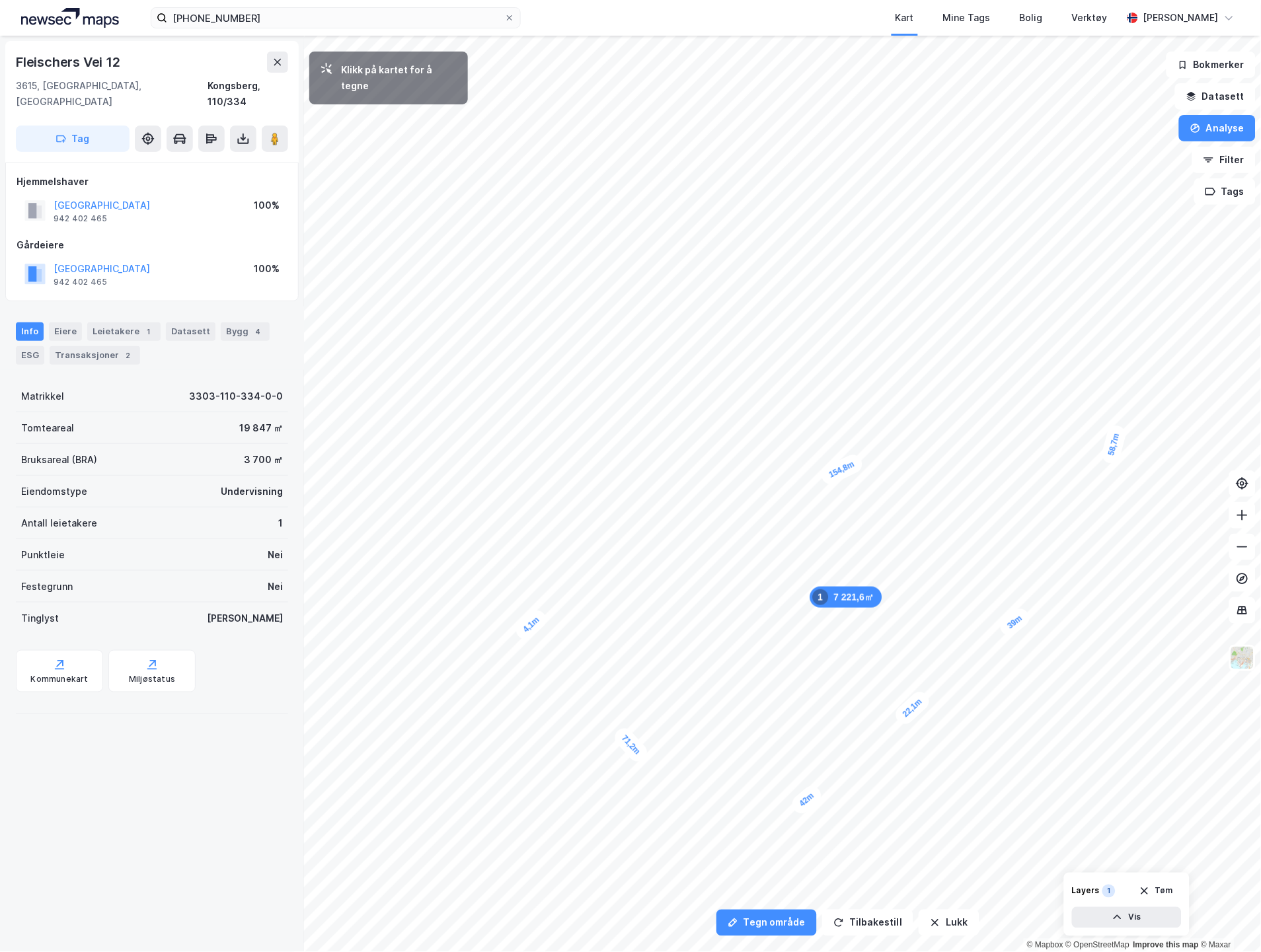
click at [539, 620] on div "4,1m" at bounding box center [532, 625] width 38 height 36
click at [492, 582] on div "2,8m" at bounding box center [498, 577] width 39 height 30
click at [474, 583] on div "0,2m" at bounding box center [491, 581] width 33 height 18
click at [454, 570] on div "5,4m" at bounding box center [464, 577] width 39 height 32
click at [440, 553] on div "3,7m" at bounding box center [451, 563] width 33 height 39
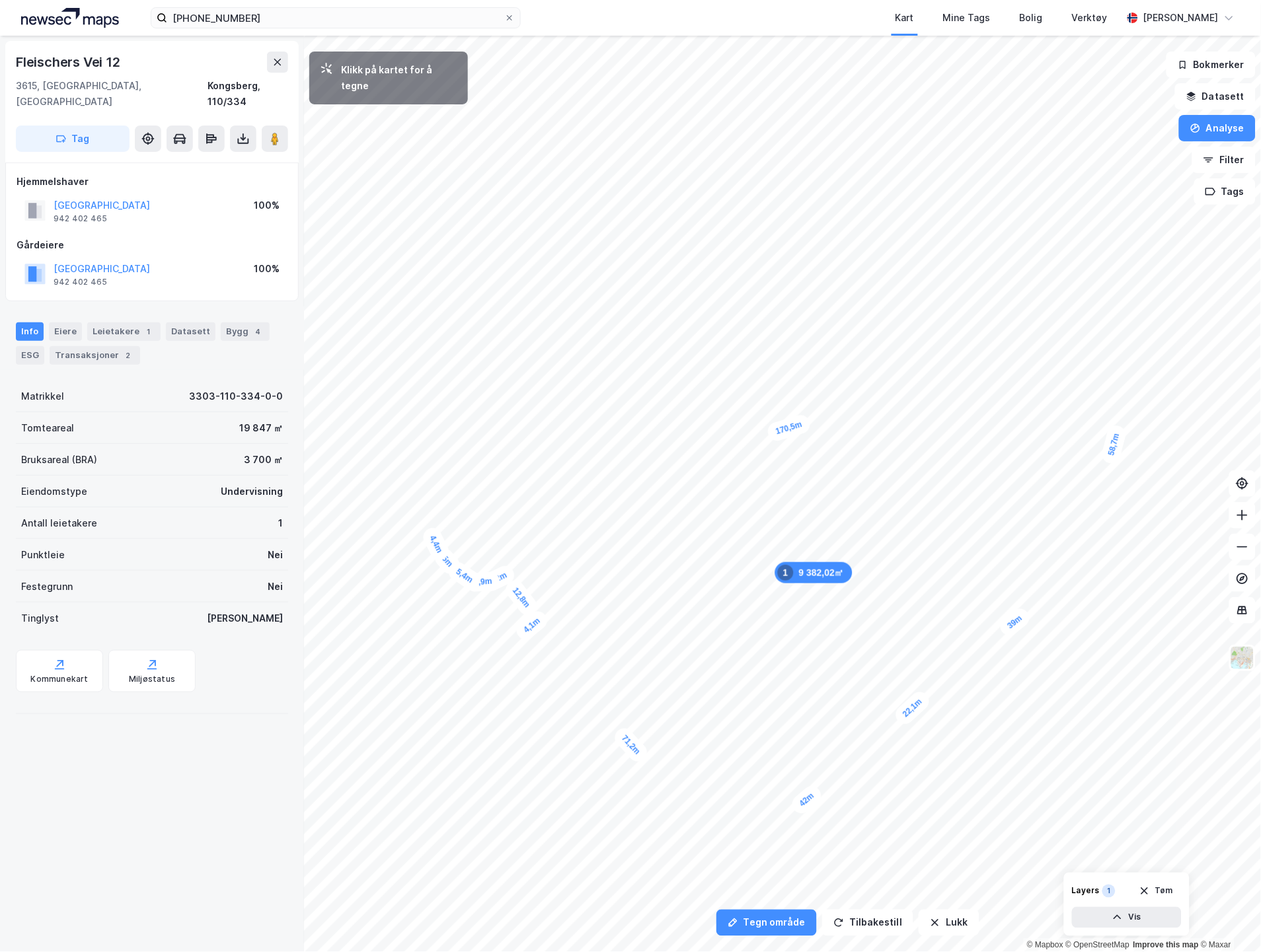
drag, startPoint x: 440, startPoint y: 553, endPoint x: 429, endPoint y: 531, distance: 24.6
click at [429, 531] on div "4,4m" at bounding box center [436, 545] width 32 height 39
click at [417, 509] on div "5,3m" at bounding box center [423, 520] width 31 height 39
click at [408, 482] on div "6,2m" at bounding box center [412, 496] width 28 height 39
click at [404, 459] on div "5,3m" at bounding box center [407, 472] width 23 height 36
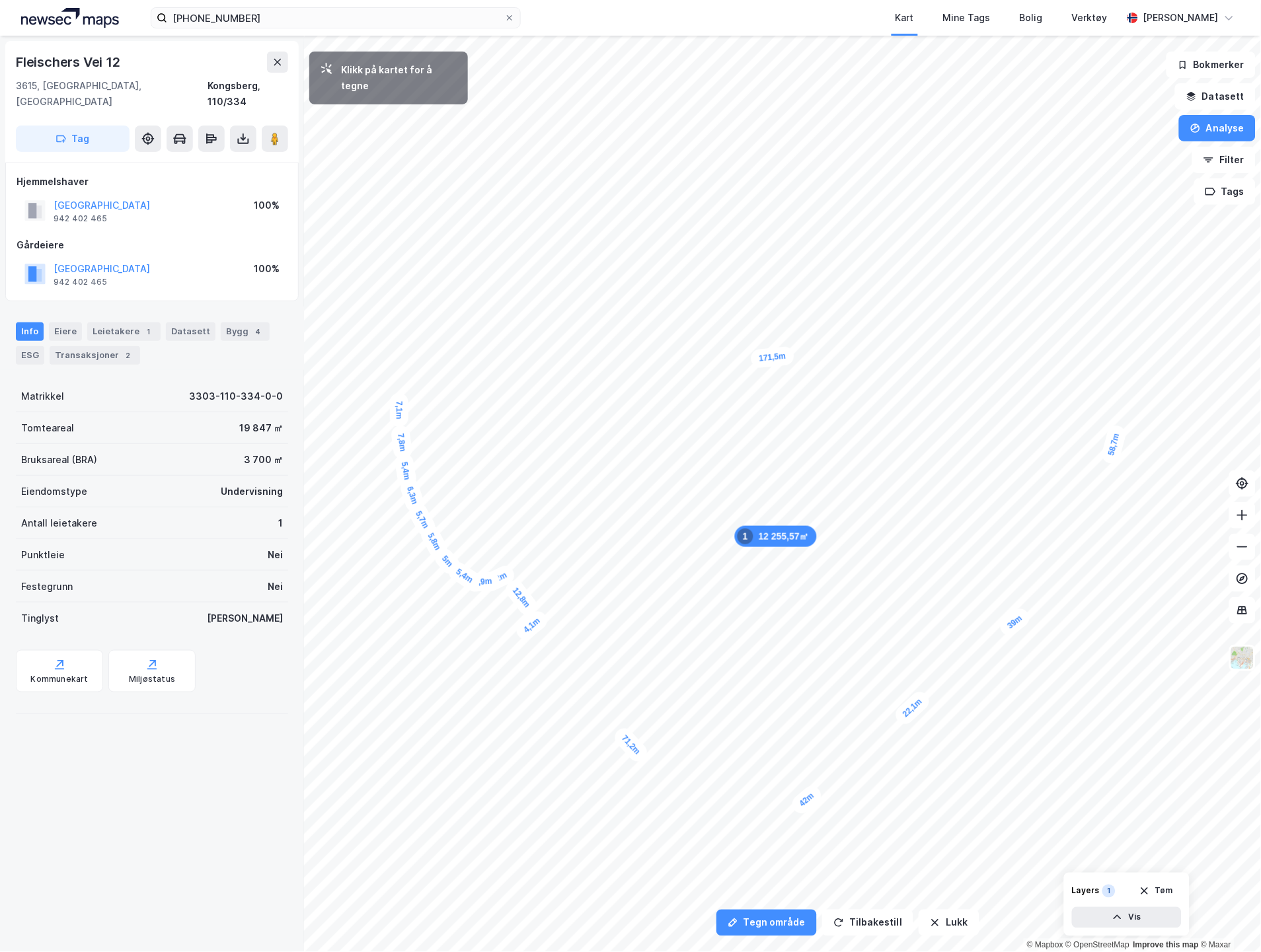
click at [399, 394] on div "7,1m" at bounding box center [399, 410] width 18 height 33
click at [401, 372] on div "3,9m" at bounding box center [401, 385] width 23 height 36
click at [413, 335] on div "2,5m" at bounding box center [410, 344] width 27 height 38
click at [413, 320] on div "0,9m" at bounding box center [412, 332] width 18 height 33
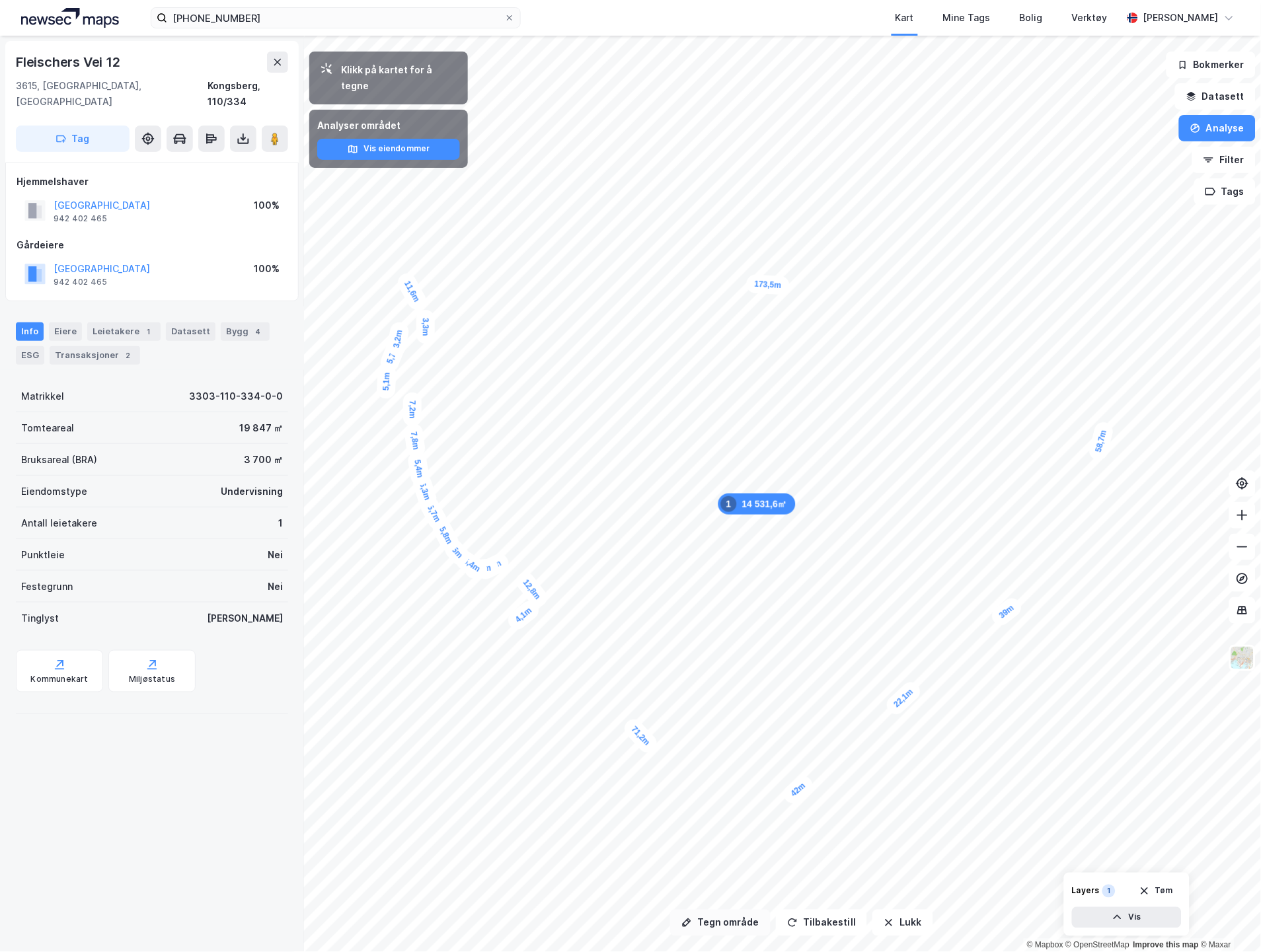
click at [738, 921] on button "Tegn område" at bounding box center [720, 923] width 100 height 27
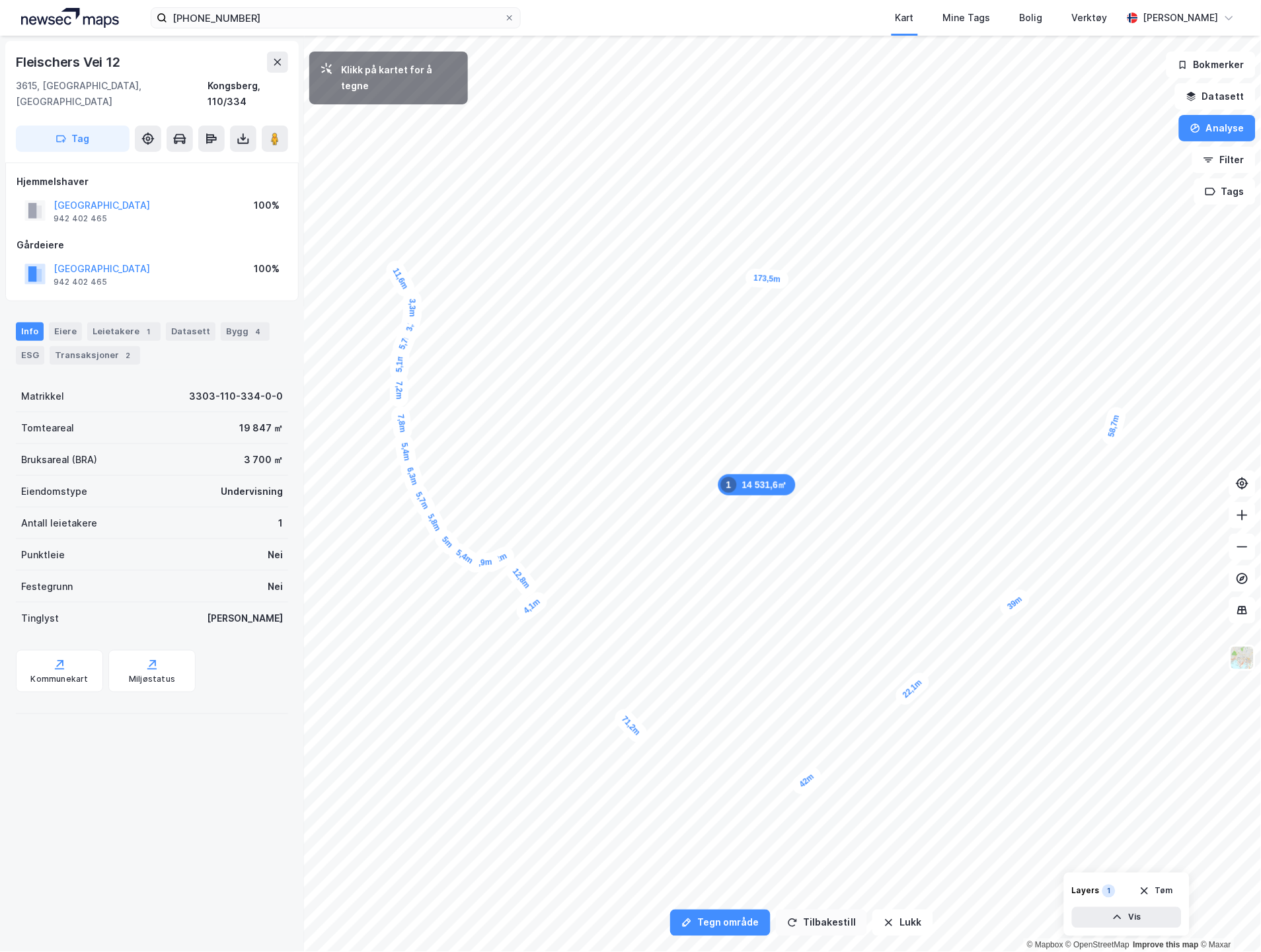
click at [830, 922] on button "Tilbakestill" at bounding box center [822, 923] width 91 height 27
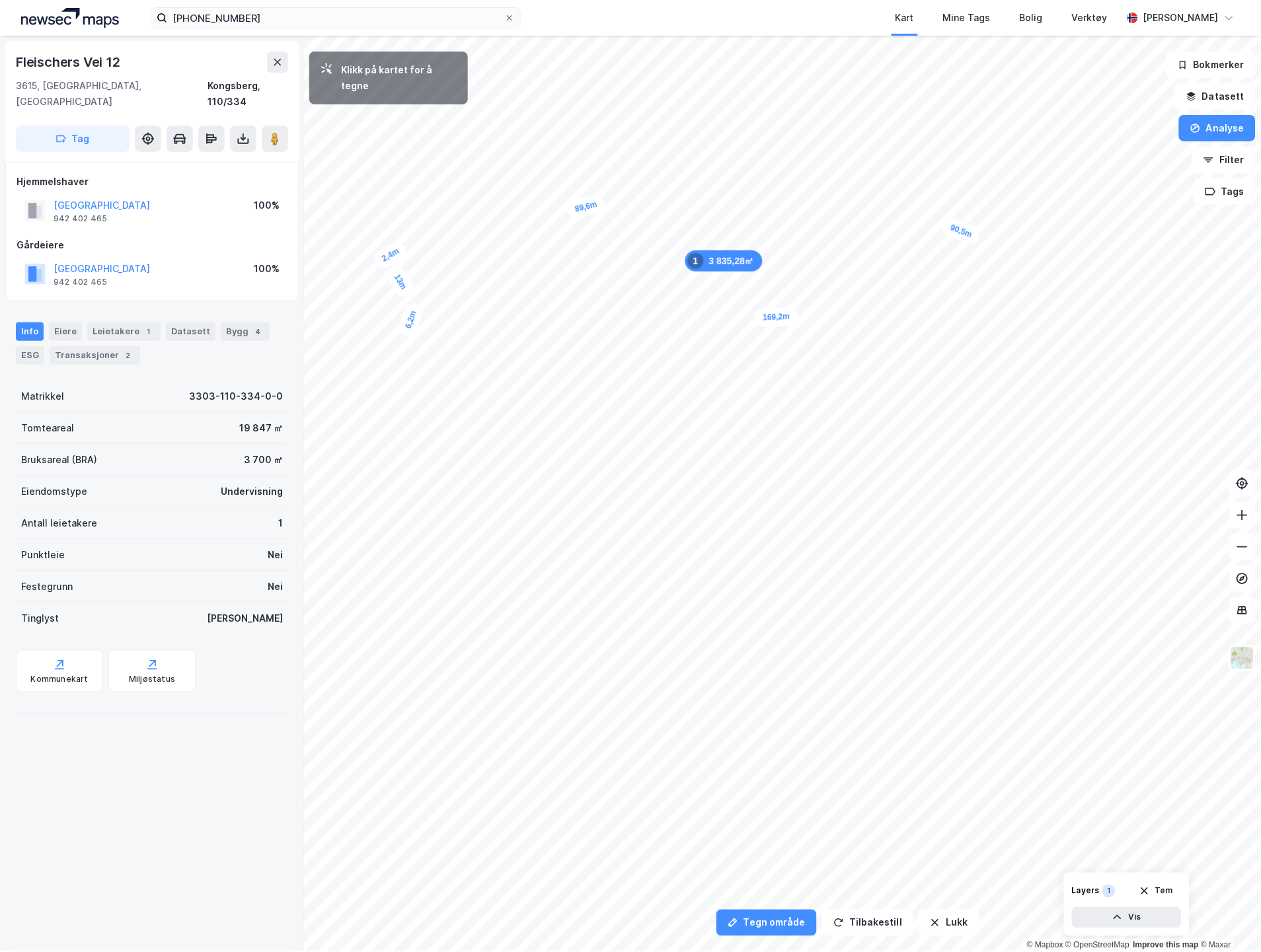
click at [407, 333] on div "6,2m" at bounding box center [411, 319] width 28 height 39
click at [401, 364] on div "6,8m" at bounding box center [404, 347] width 25 height 37
click at [399, 392] on div "6,2m" at bounding box center [401, 378] width 21 height 35
click at [400, 414] on div "5m" at bounding box center [399, 403] width 18 height 27
click at [422, 503] on div "4,8m" at bounding box center [417, 491] width 28 height 39
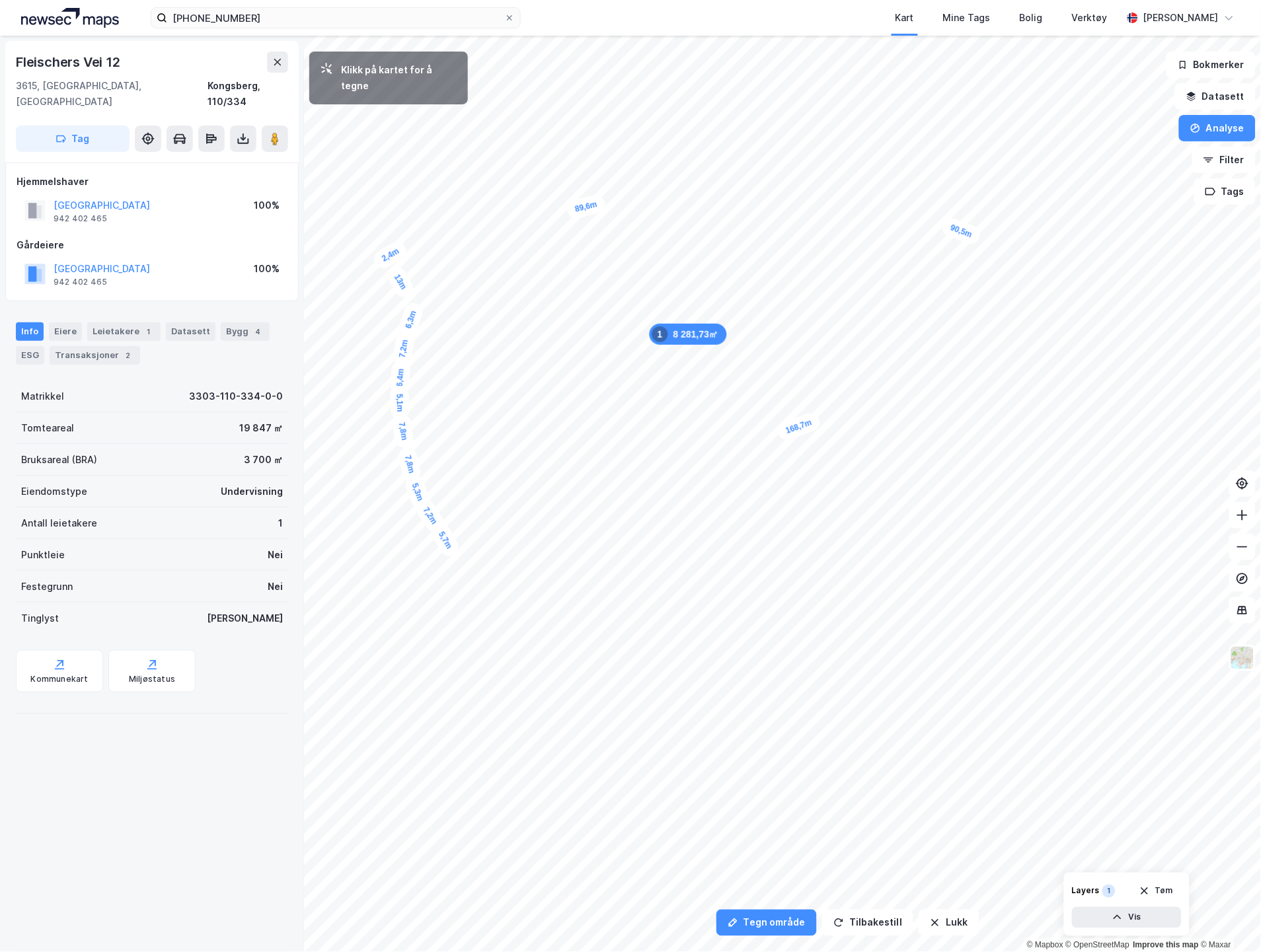
click at [456, 553] on div "5,7m" at bounding box center [445, 540] width 33 height 39
click at [470, 564] on div "3,2m" at bounding box center [461, 558] width 36 height 38
click at [484, 566] on div "2,7m" at bounding box center [476, 565] width 38 height 27
click at [503, 557] on div "4,4m" at bounding box center [492, 562] width 39 height 32
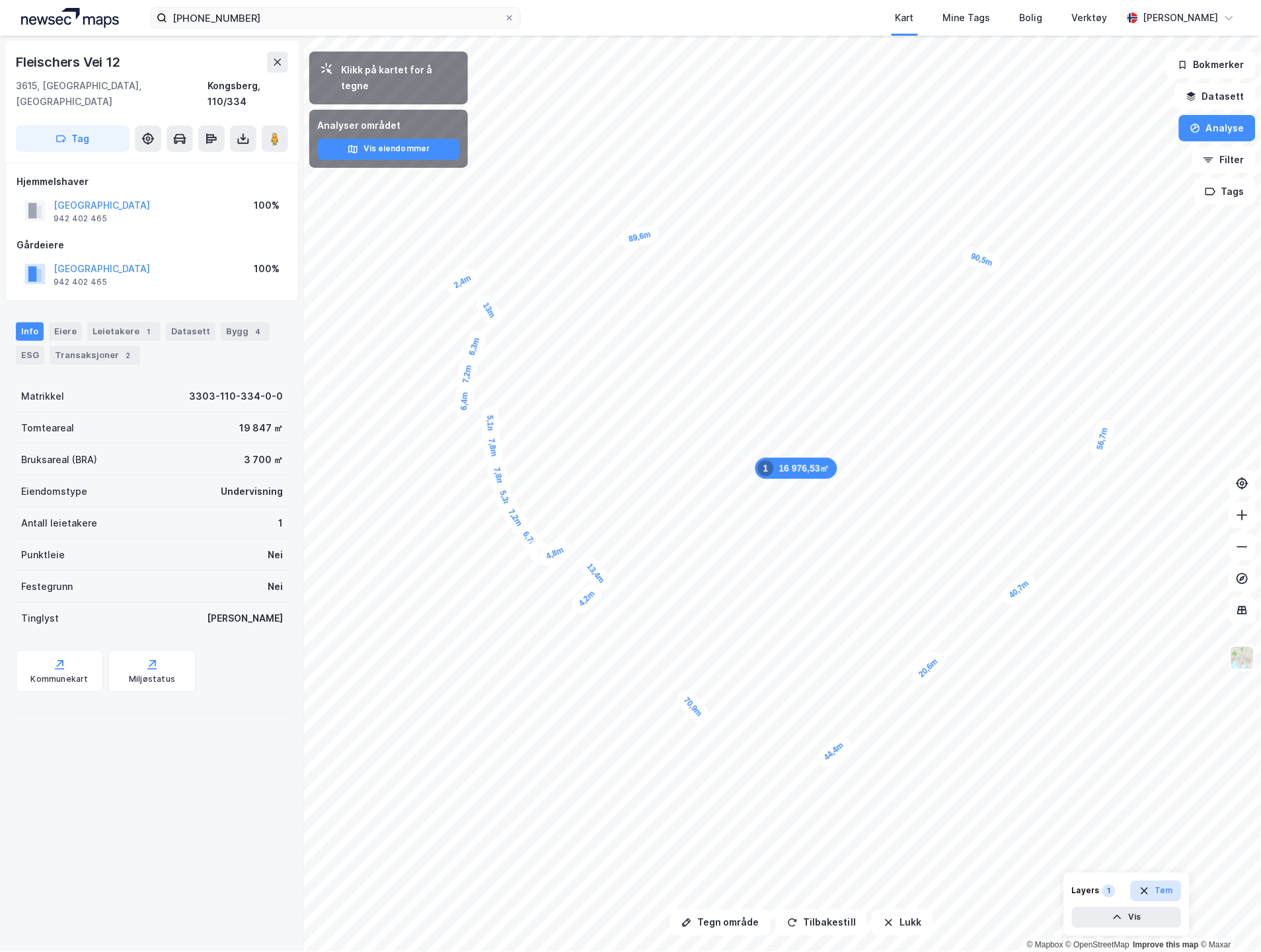
click at [1165, 894] on button "Tøm" at bounding box center [1156, 891] width 51 height 21
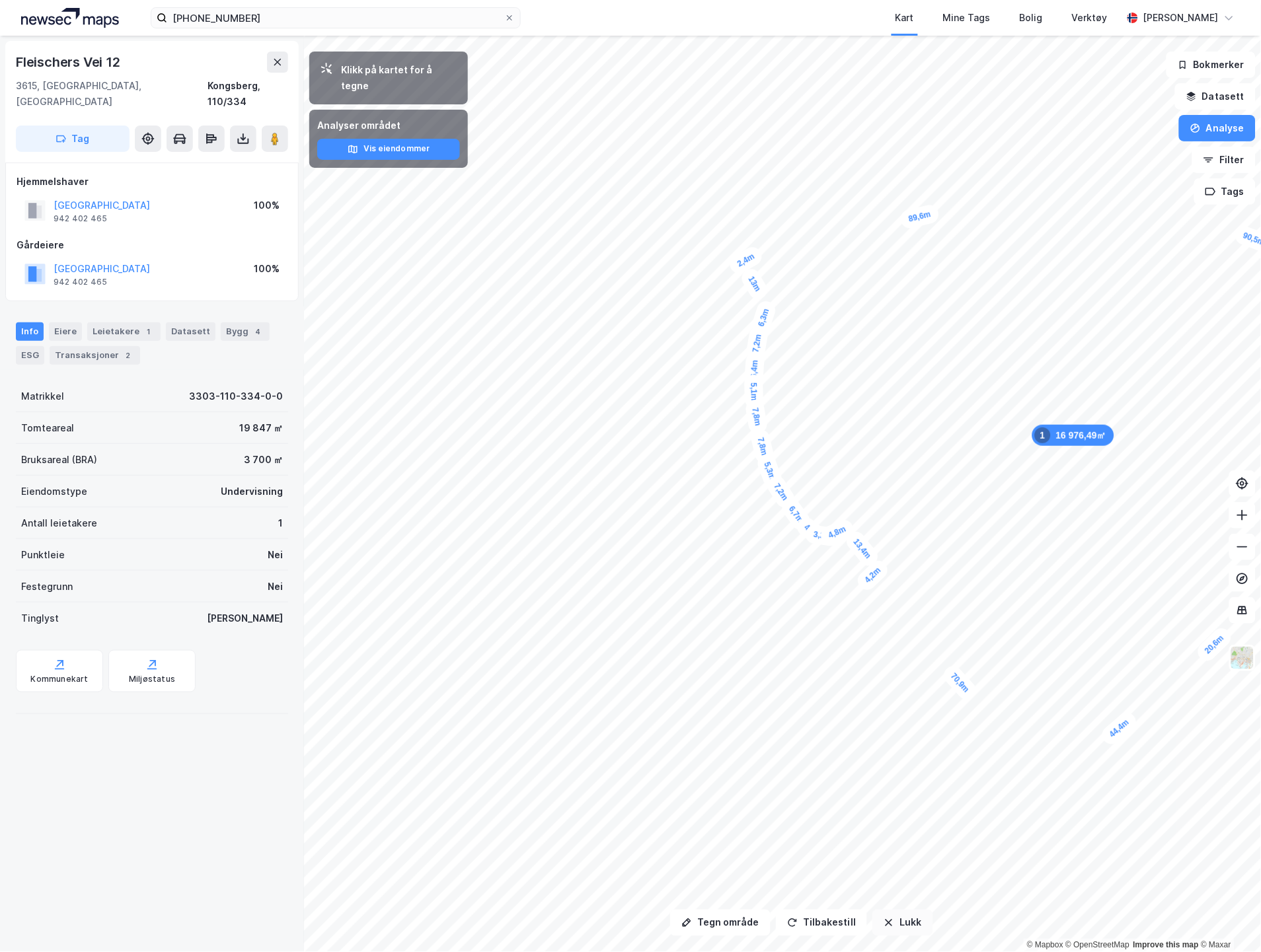
click at [888, 926] on icon "button" at bounding box center [889, 923] width 11 height 11
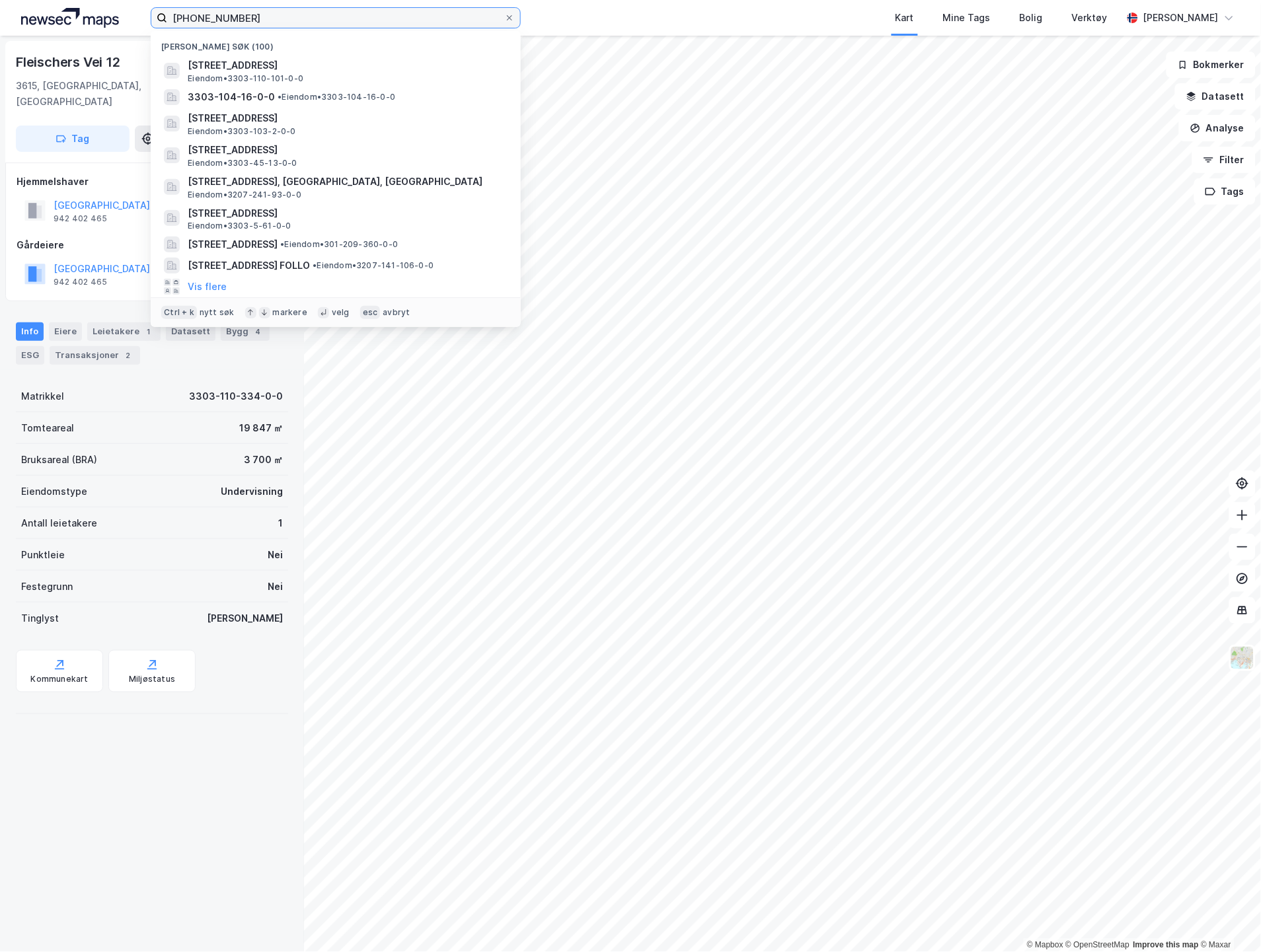
drag, startPoint x: 338, startPoint y: 23, endPoint x: 28, endPoint y: 9, distance: 310.3
click at [28, 9] on div "[PHONE_NUMBER] Nylige søk (100) [STREET_ADDRESS] Eiendom • 3303-110-101-0-0 330…" at bounding box center [630, 17] width 1261 height 36
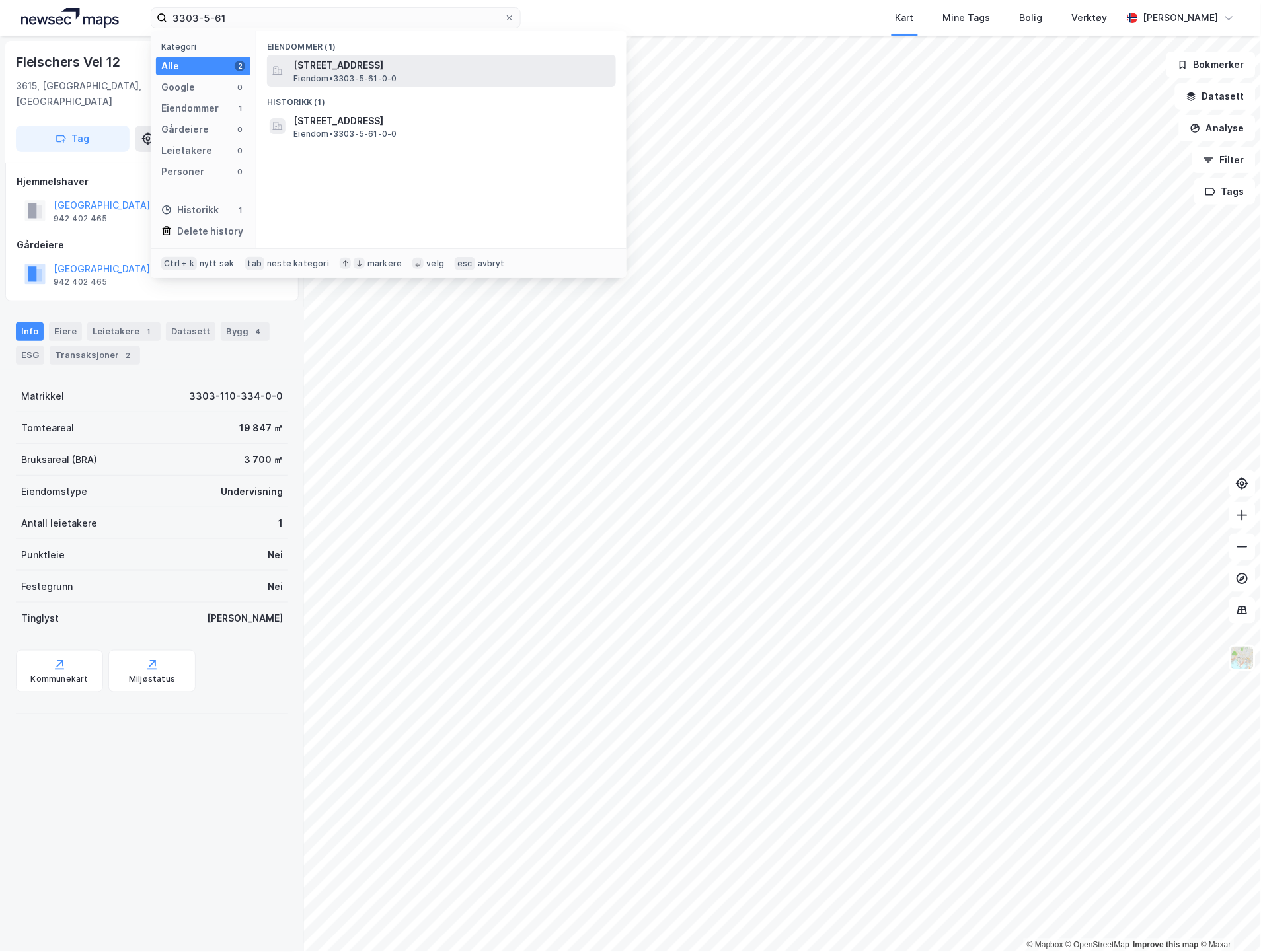
click at [320, 58] on span "[STREET_ADDRESS]" at bounding box center [452, 65] width 317 height 16
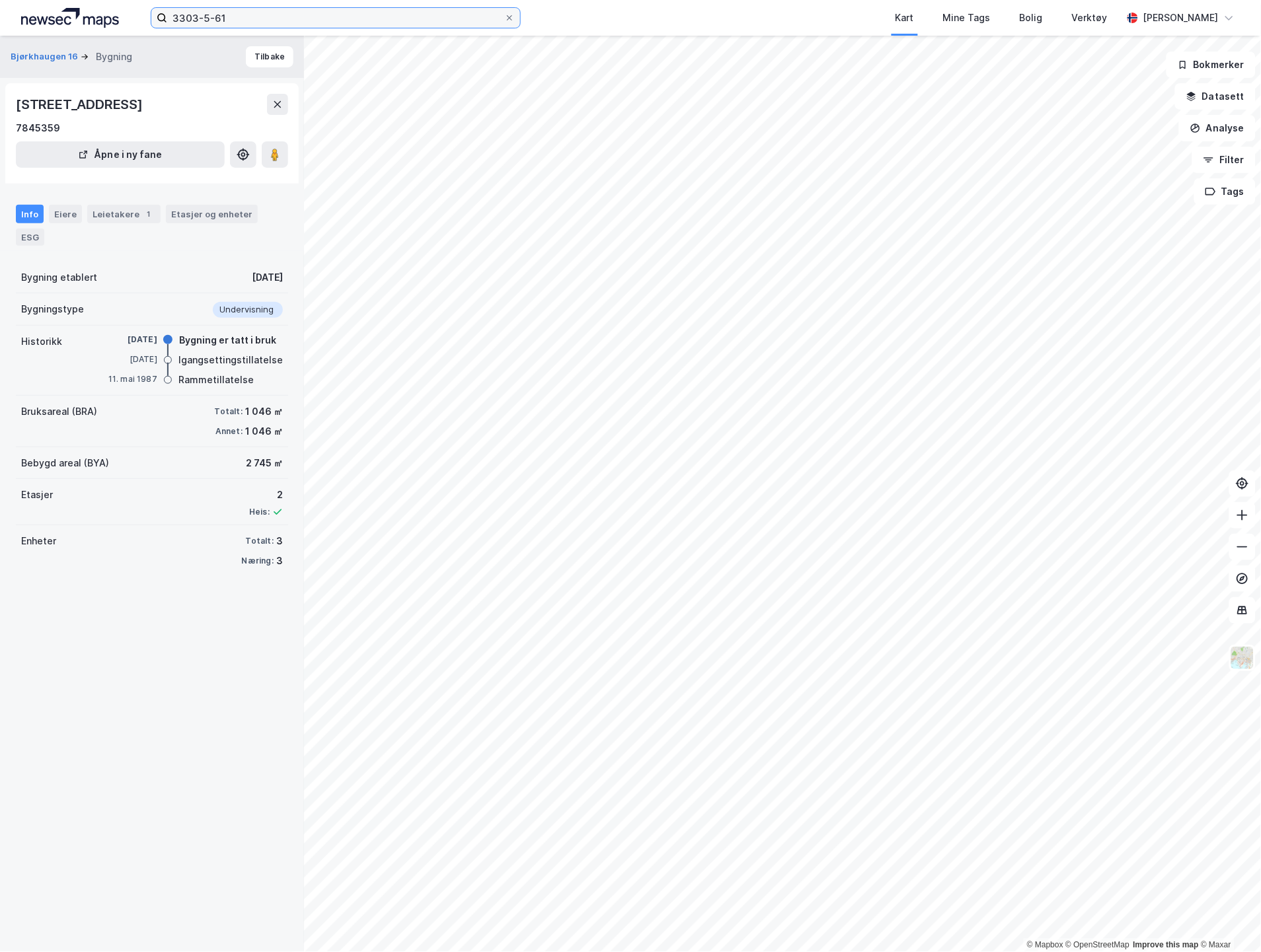
drag, startPoint x: 266, startPoint y: 15, endPoint x: 102, endPoint y: 16, distance: 164.0
click at [102, 16] on div "3303-5-61 Kart Mine Tags Bolig Verktøy [PERSON_NAME]" at bounding box center [630, 17] width 1261 height 36
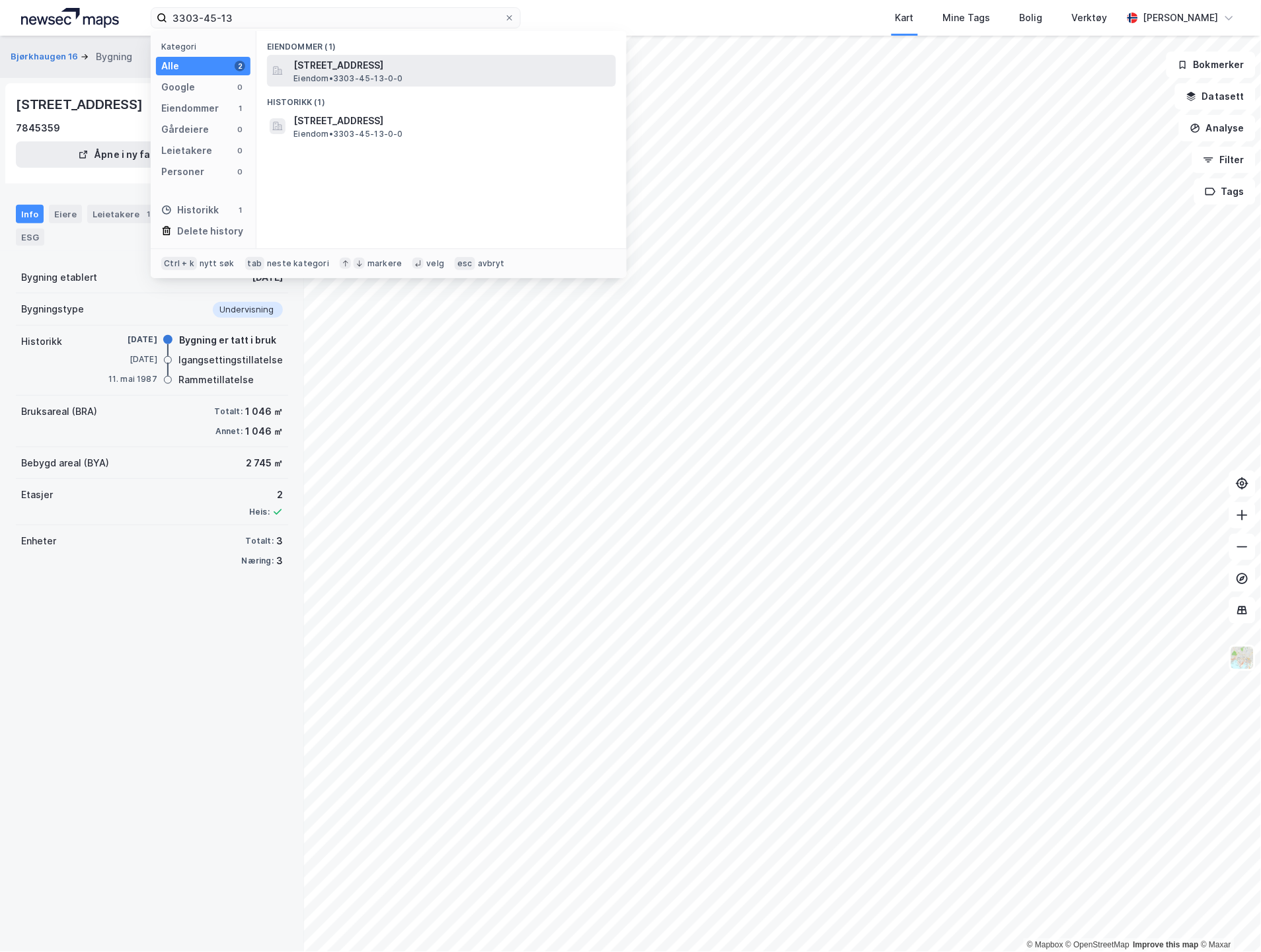
click at [471, 69] on span "[STREET_ADDRESS]" at bounding box center [452, 65] width 317 height 16
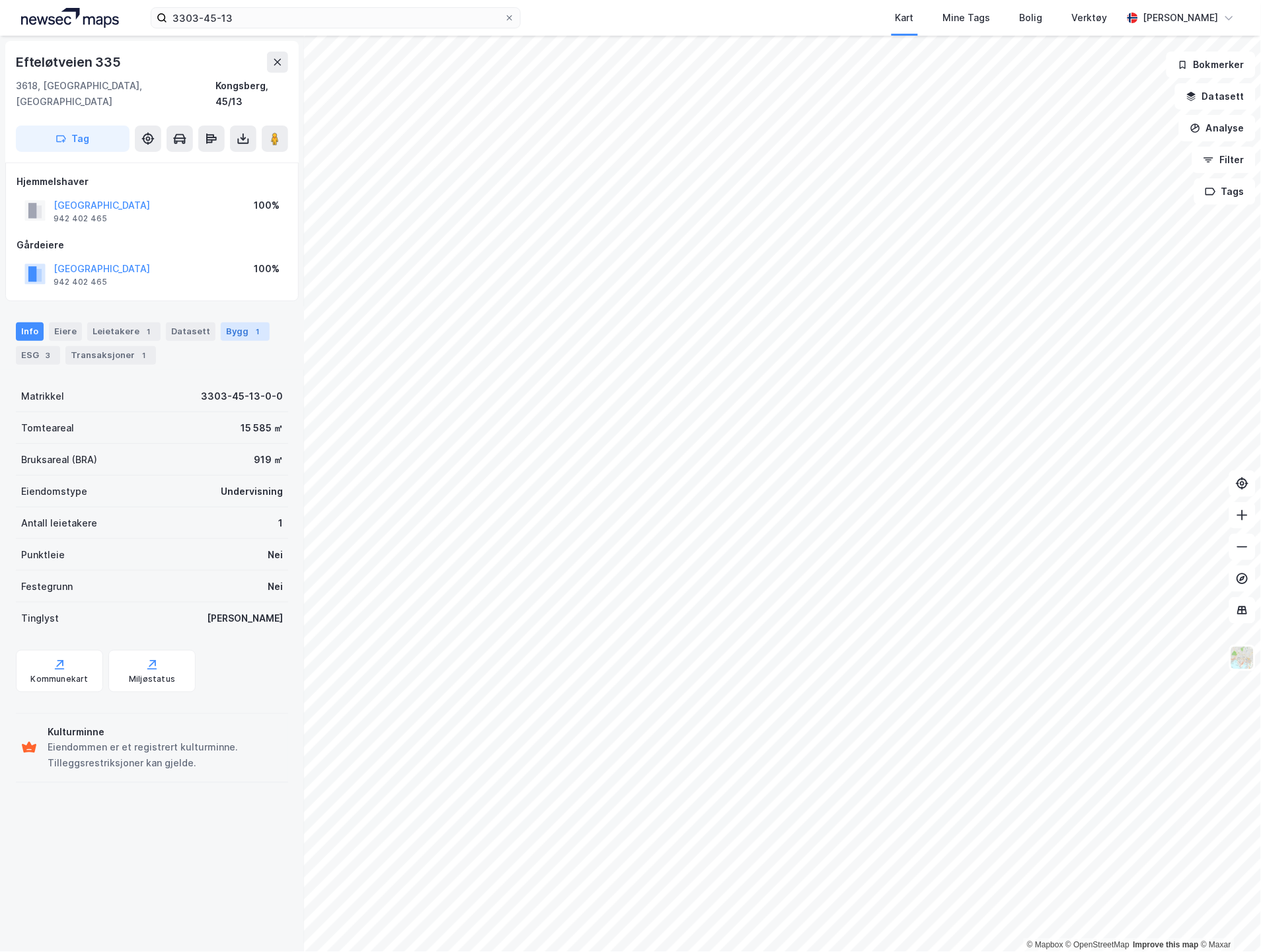
drag, startPoint x: 208, startPoint y: 314, endPoint x: 256, endPoint y: 314, distance: 48.0
click at [215, 322] on div "Info [PERSON_NAME] 1 Datasett Bygg 1 ESG 3 Transaksjoner 1" at bounding box center [152, 344] width 272 height 42
click at [202, 322] on div "Datasett" at bounding box center [190, 331] width 49 height 18
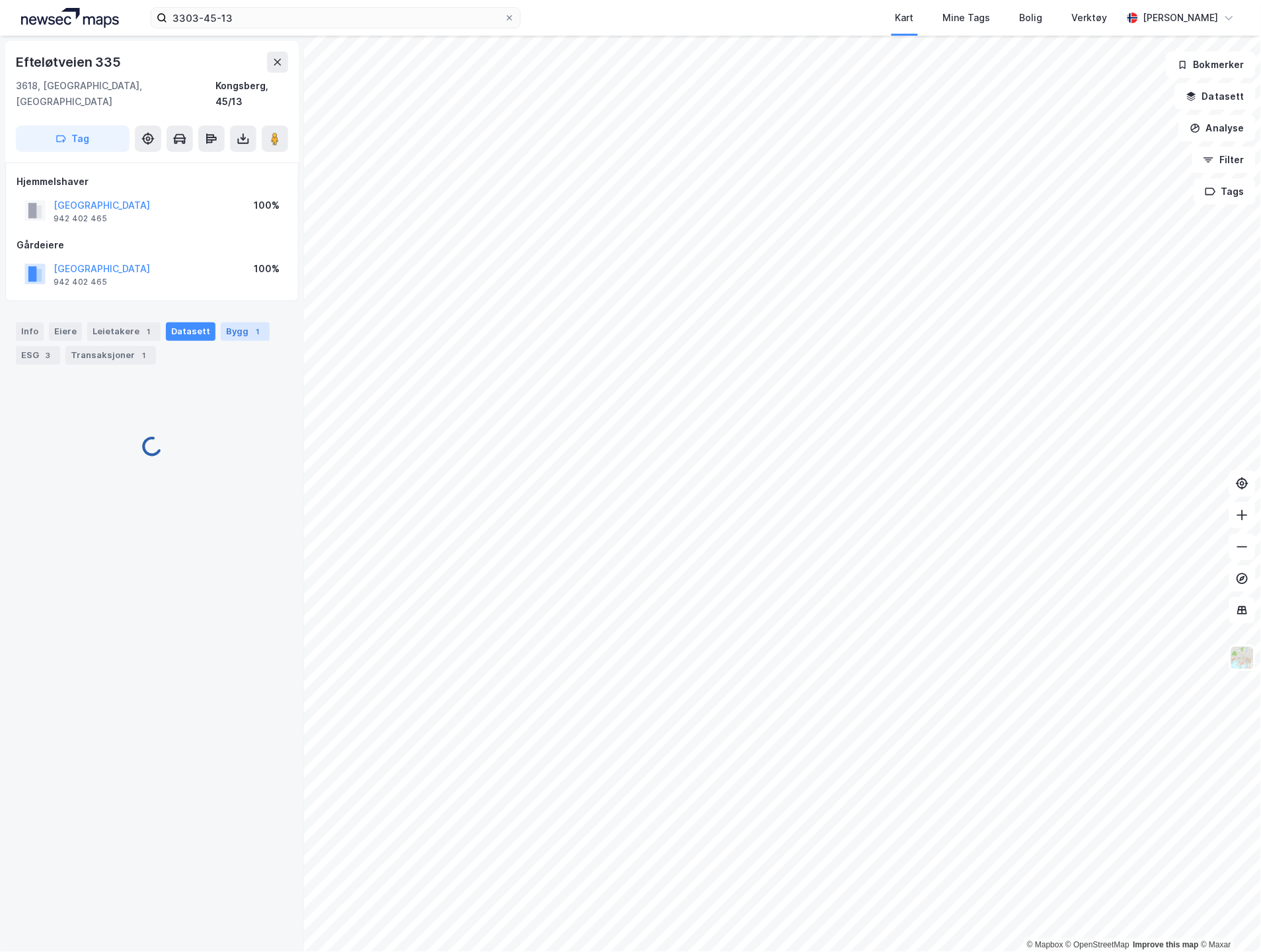
click at [221, 322] on div "Bygg 1" at bounding box center [245, 331] width 49 height 18
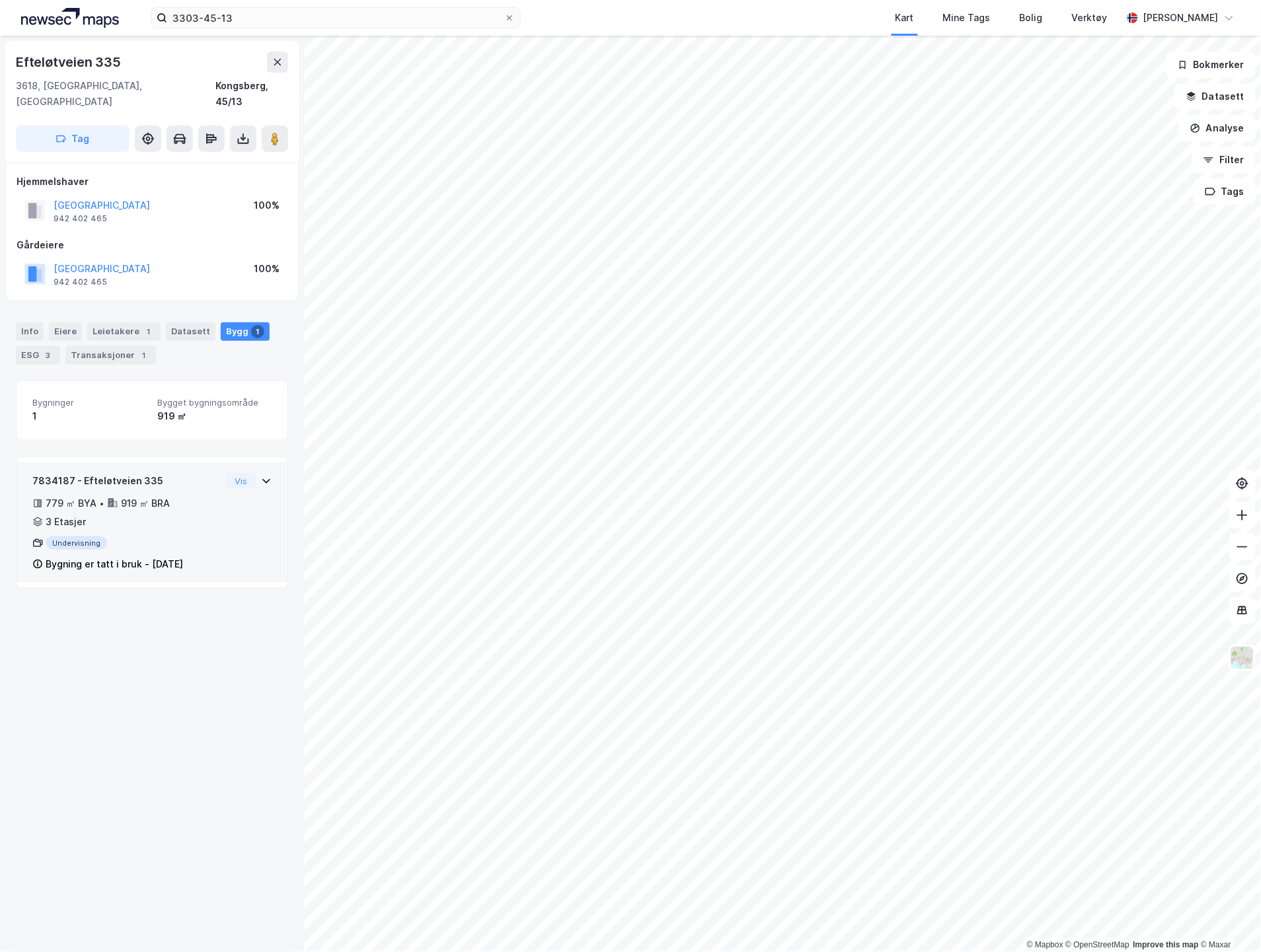
click at [192, 495] on div "779 ㎡ BYA • 919 ㎡ BRA • 3 Etasjer" at bounding box center [127, 512] width 188 height 34
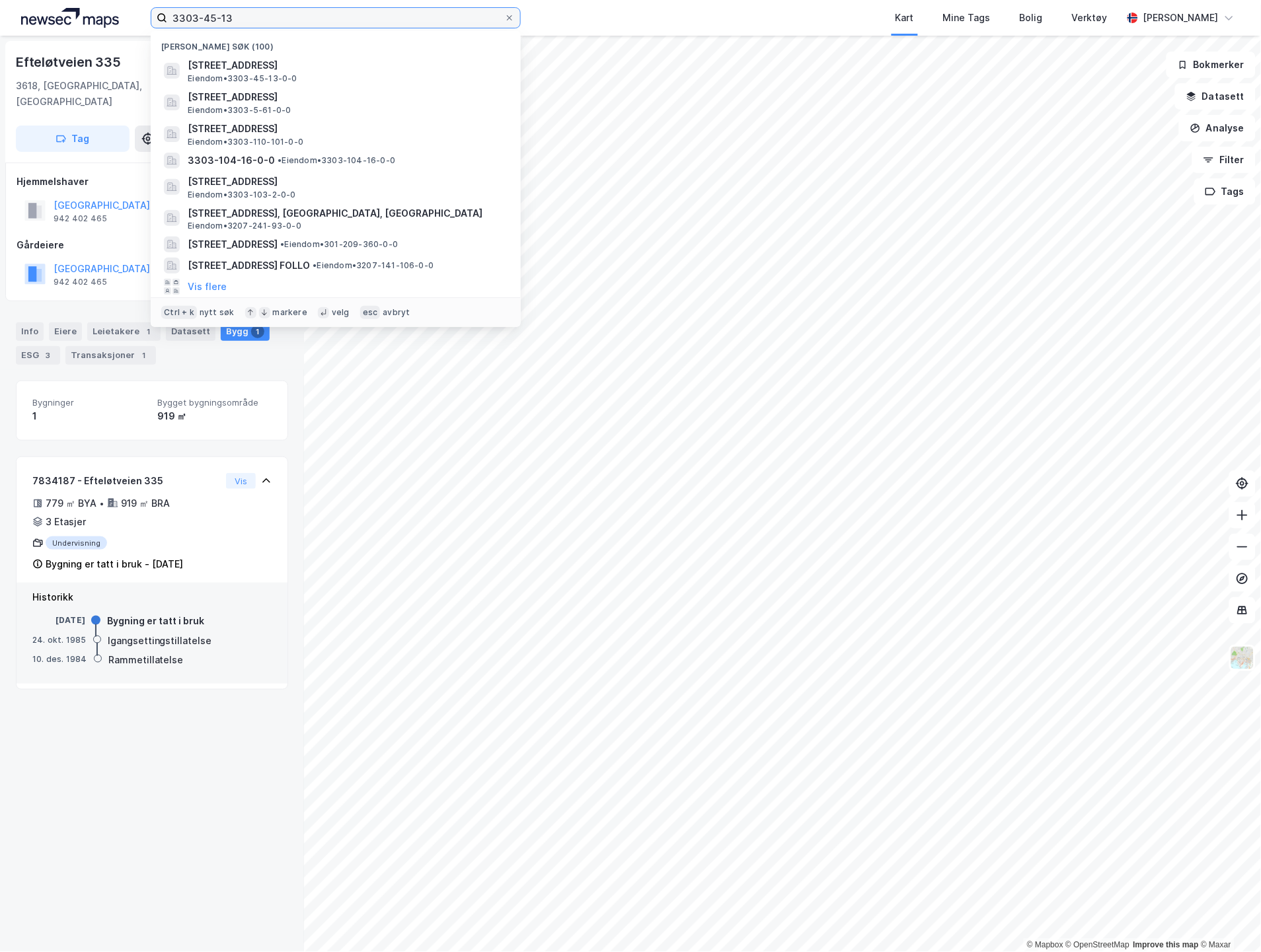
drag, startPoint x: 344, startPoint y: 25, endPoint x: 74, endPoint y: 18, distance: 270.1
click at [74, 18] on div "3303-45-13 Nylige søk (100) [STREET_ADDRESS] Eiendom • 3303-45-13-0-0 Bjørkhaug…" at bounding box center [630, 17] width 1261 height 36
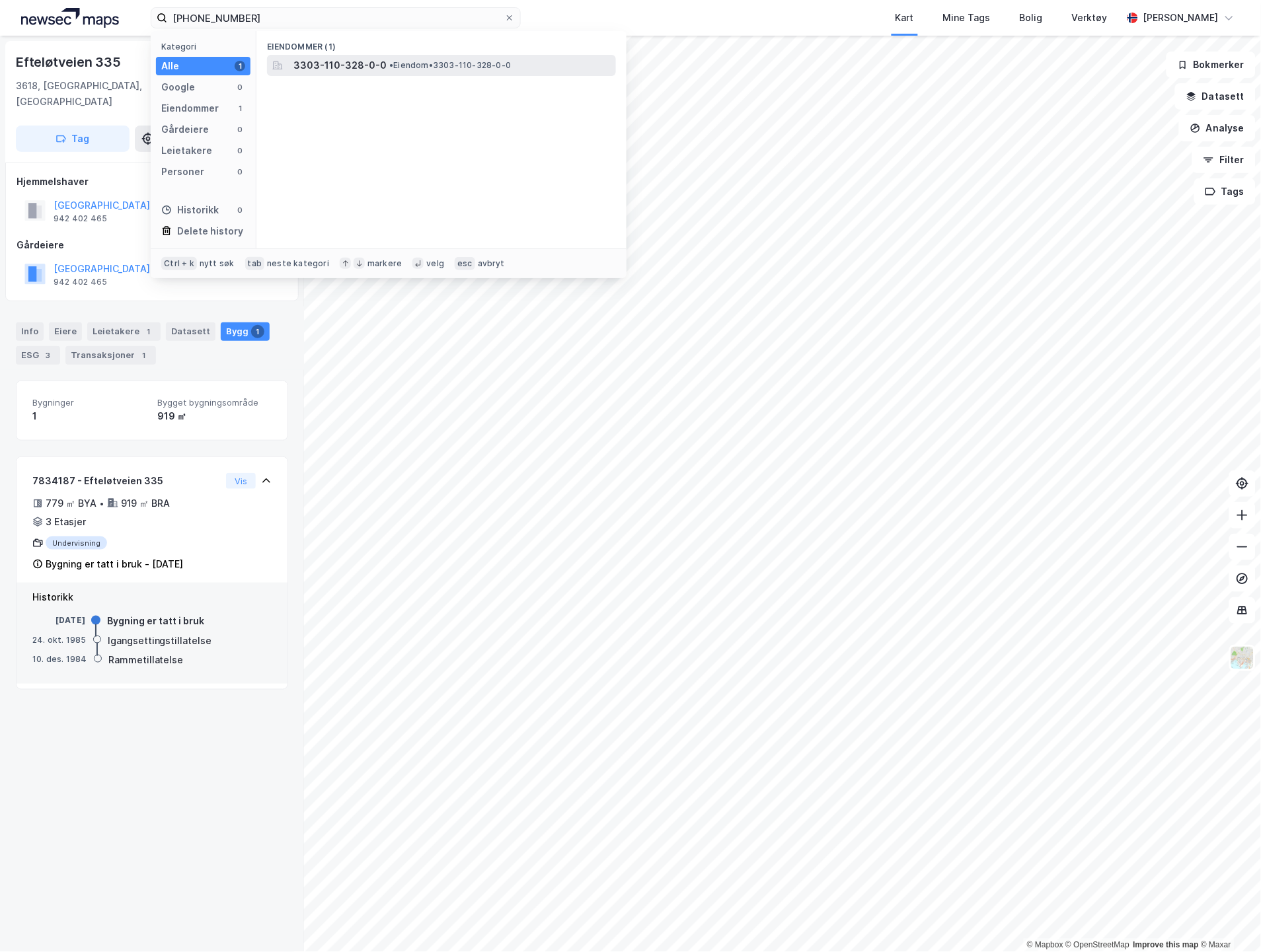
click at [379, 71] on span "3303-110-328-0-0" at bounding box center [340, 65] width 93 height 16
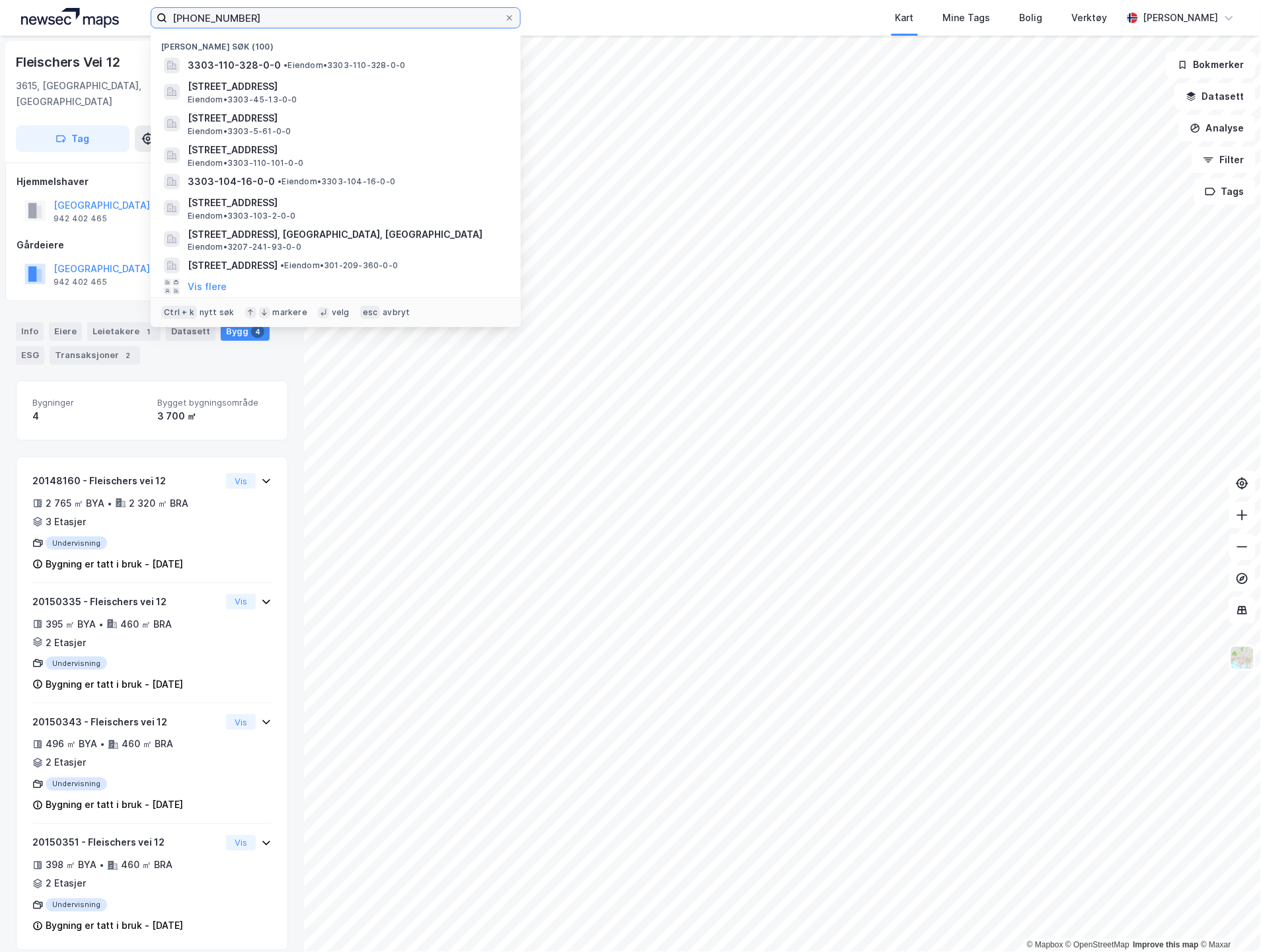
drag, startPoint x: 222, startPoint y: 20, endPoint x: 99, endPoint y: 5, distance: 123.9
click at [99, 5] on div "[PHONE_NUMBER] Nylige søk [PHONE_NUMBER] • Eiendom • 3303-110-328-0-0 [STREET_A…" at bounding box center [630, 17] width 1261 height 36
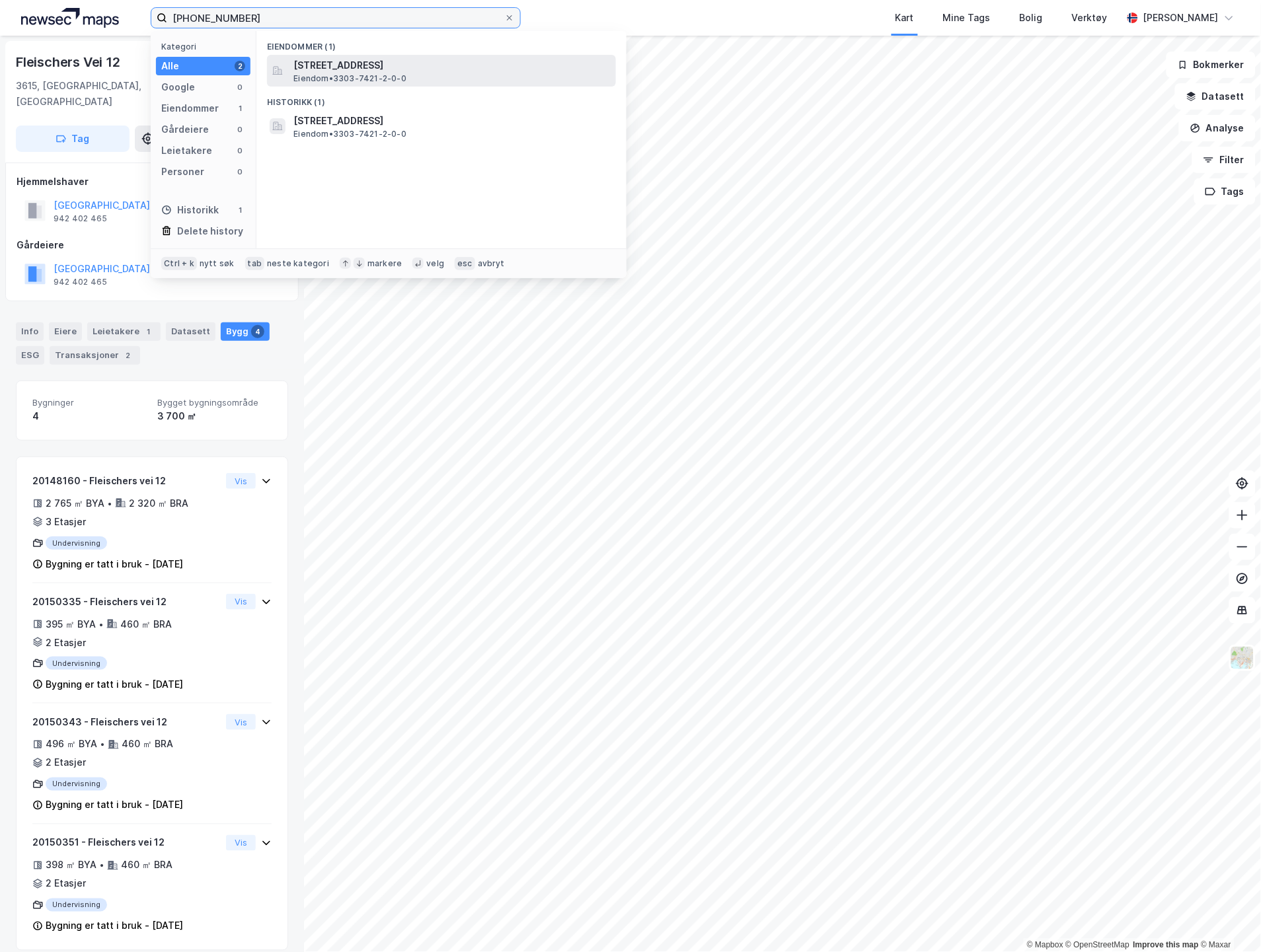
type input "[PHONE_NUMBER]"
click at [312, 58] on span "[STREET_ADDRESS]" at bounding box center [452, 65] width 317 height 16
